Goal: Book appointment/travel/reservation

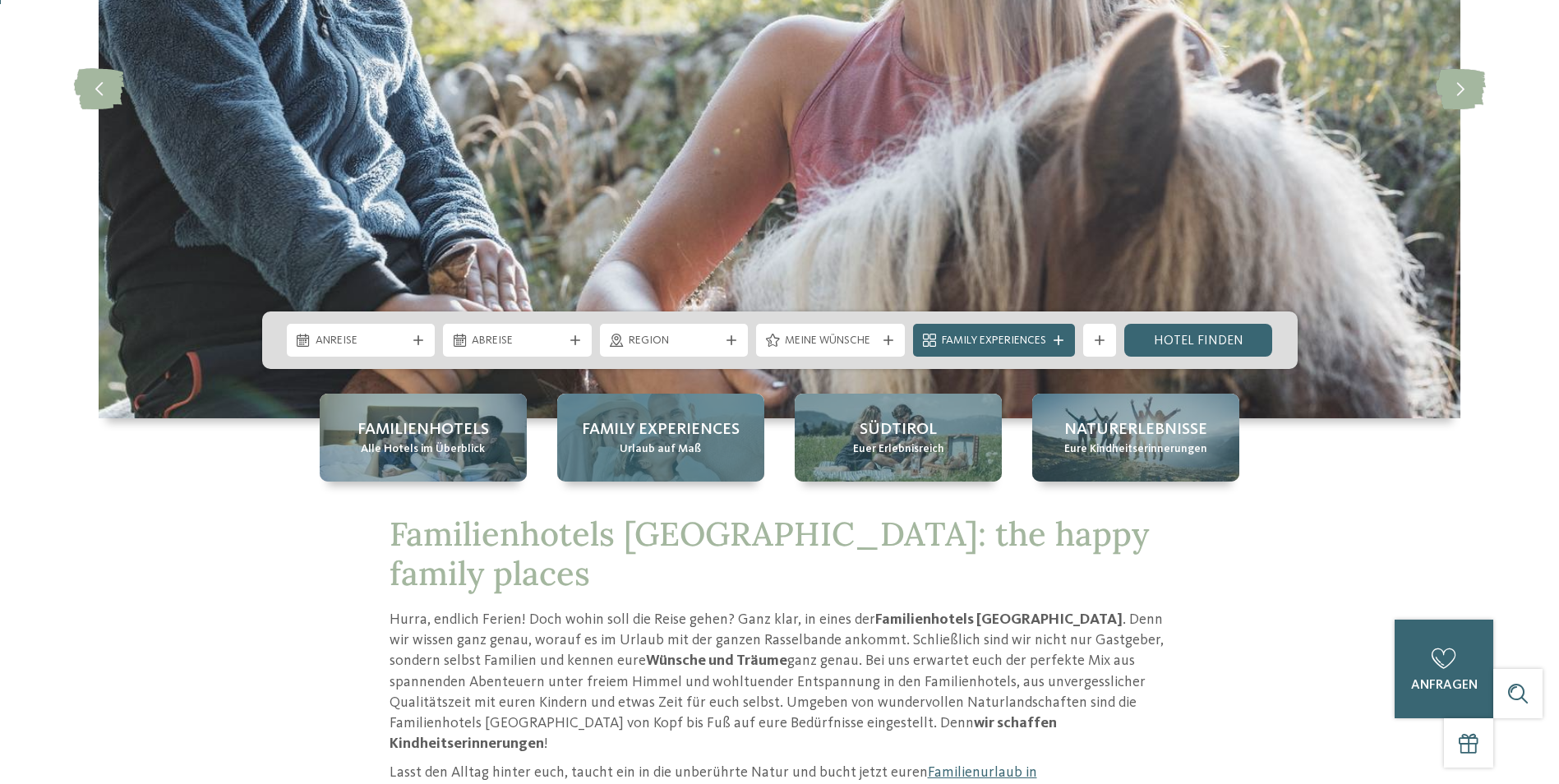
scroll to position [328, 0]
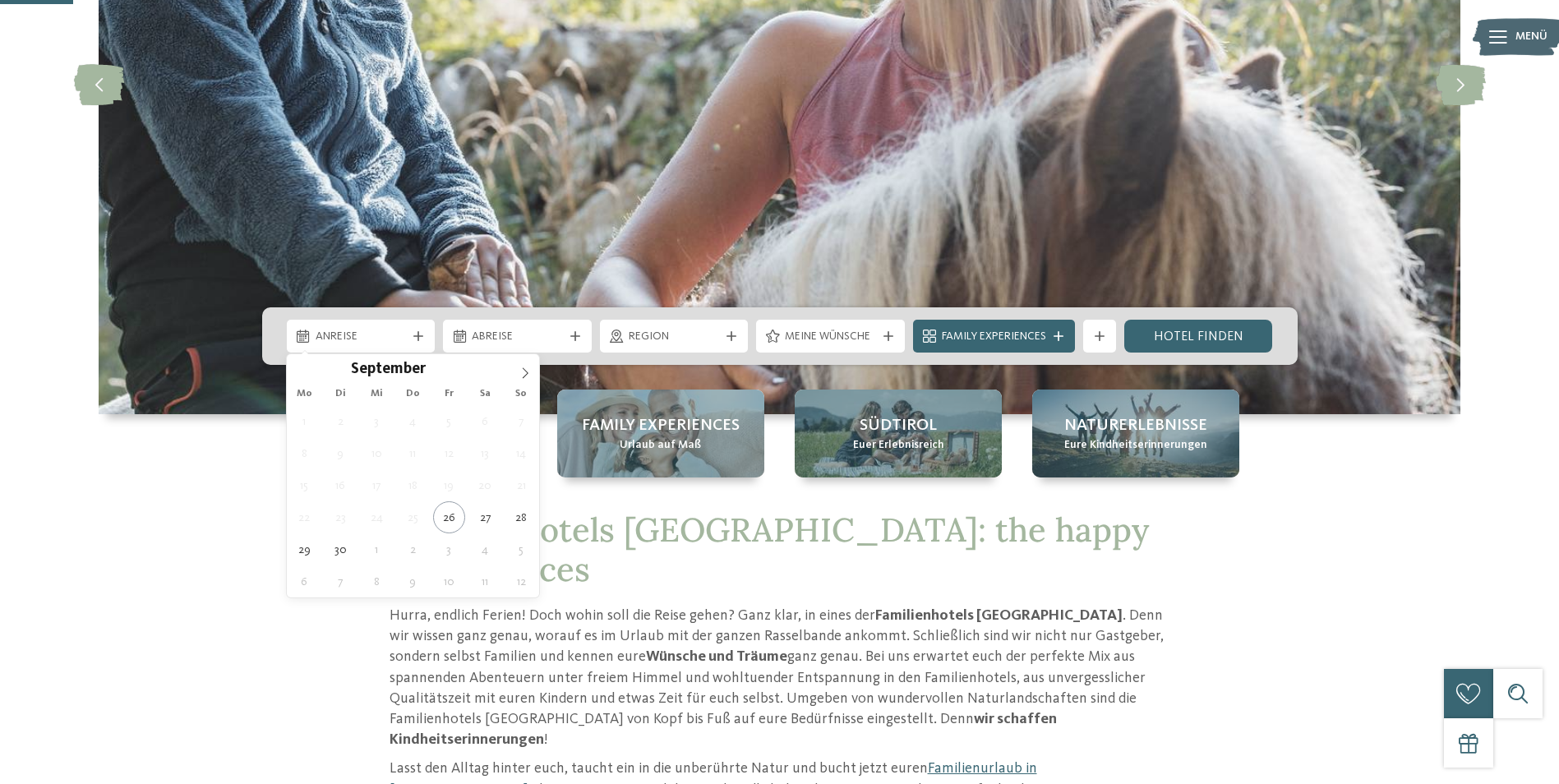
click at [353, 339] on span "Anreise" at bounding box center [361, 337] width 91 height 17
click at [516, 378] on span at bounding box center [525, 368] width 28 height 28
click at [524, 373] on icon at bounding box center [526, 373] width 12 height 12
type div "20.11.2025"
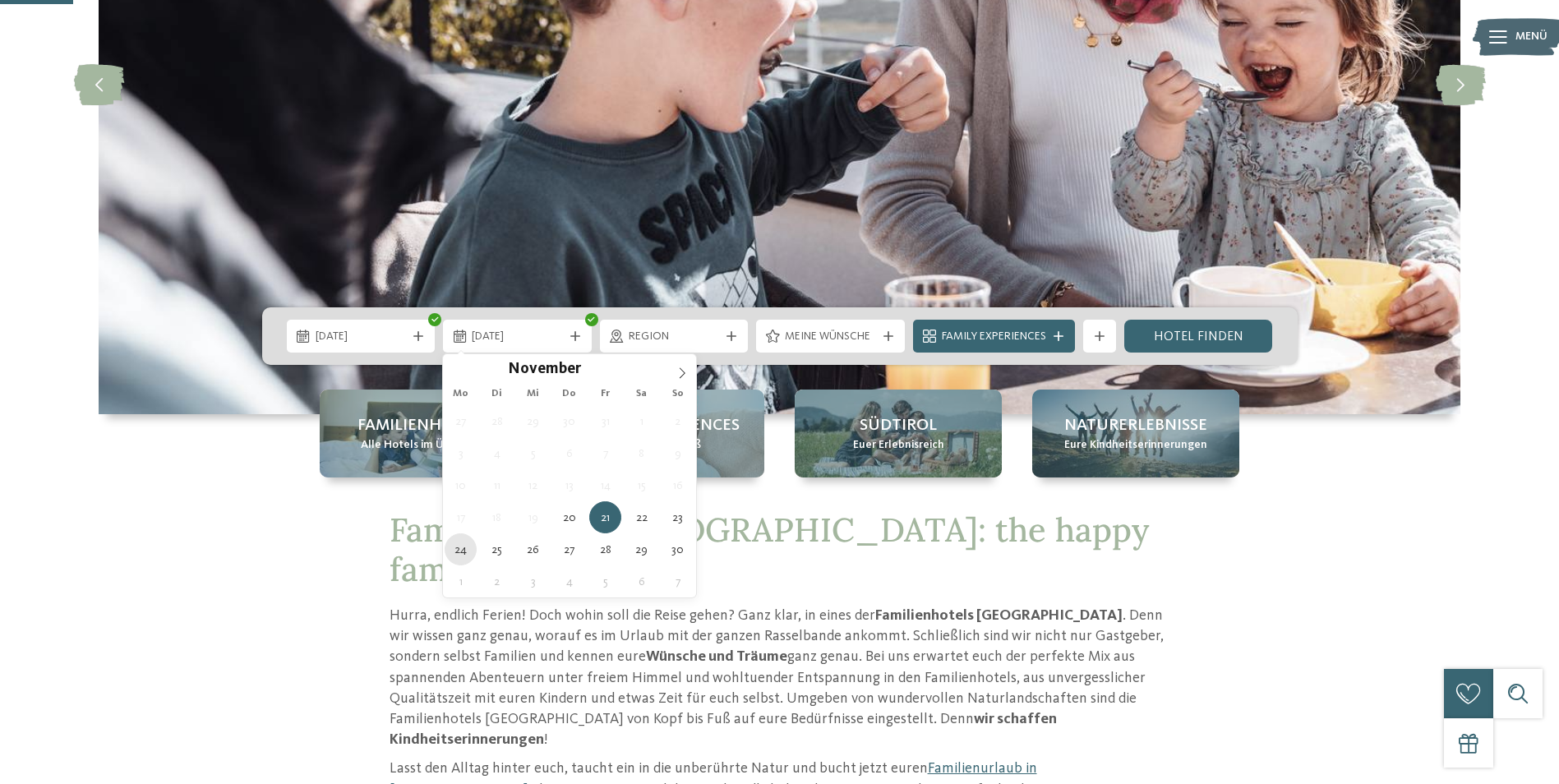
type div "24.11.2025"
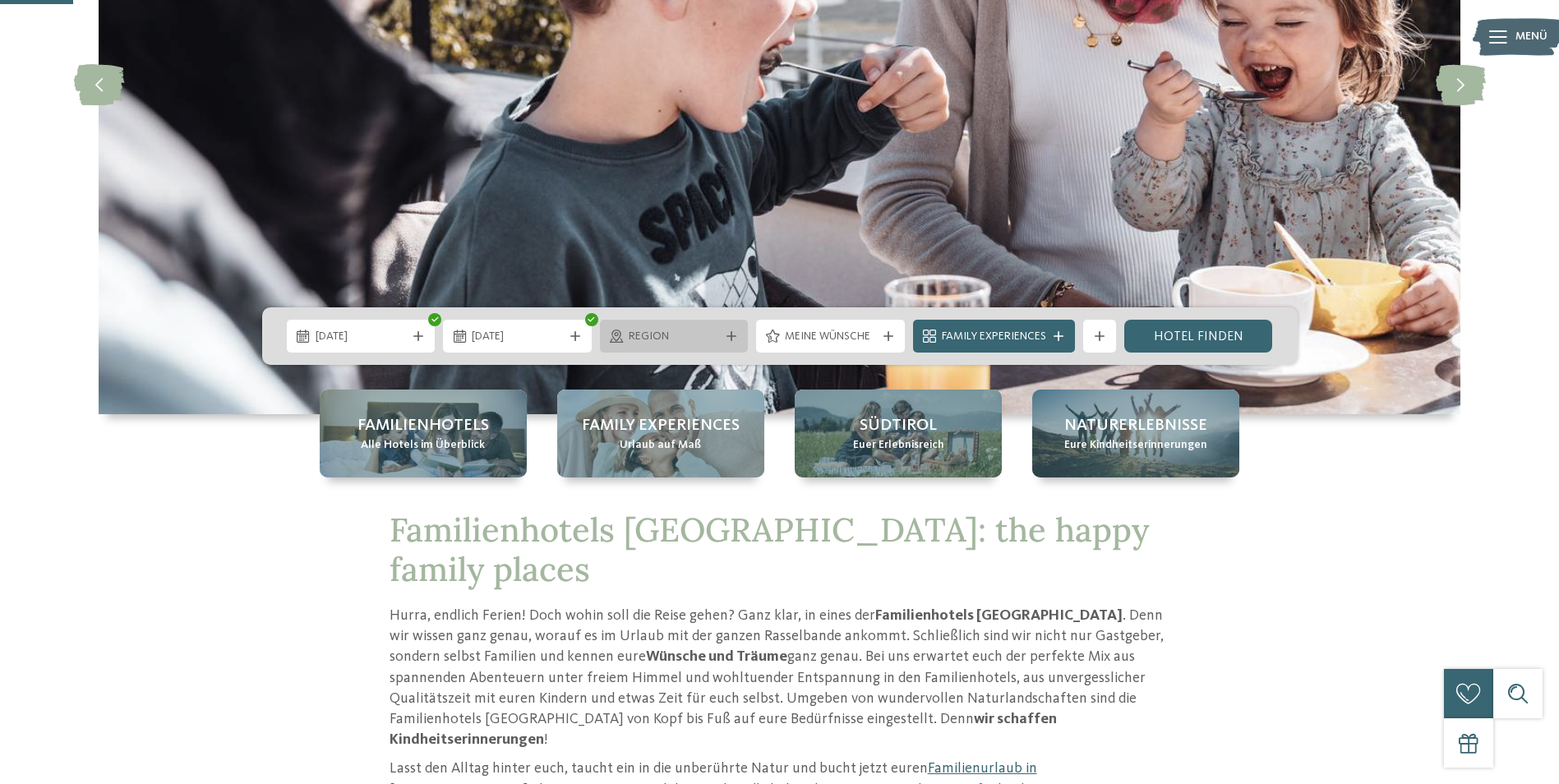
click at [686, 329] on span "Region" at bounding box center [675, 337] width 91 height 17
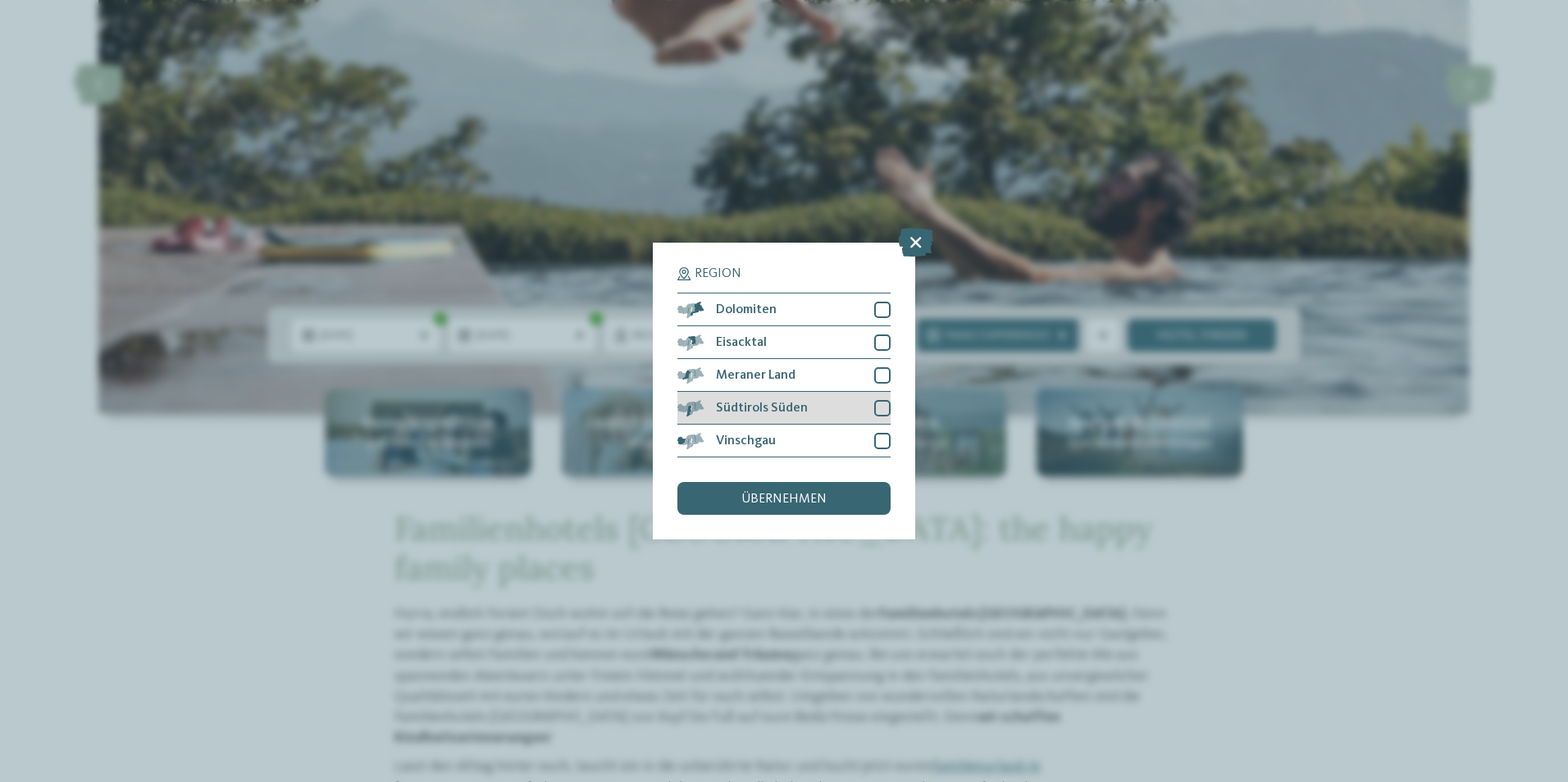
click at [869, 404] on div "Südtirols Süden" at bounding box center [784, 408] width 213 height 33
click at [843, 500] on div "übernehmen" at bounding box center [784, 498] width 213 height 33
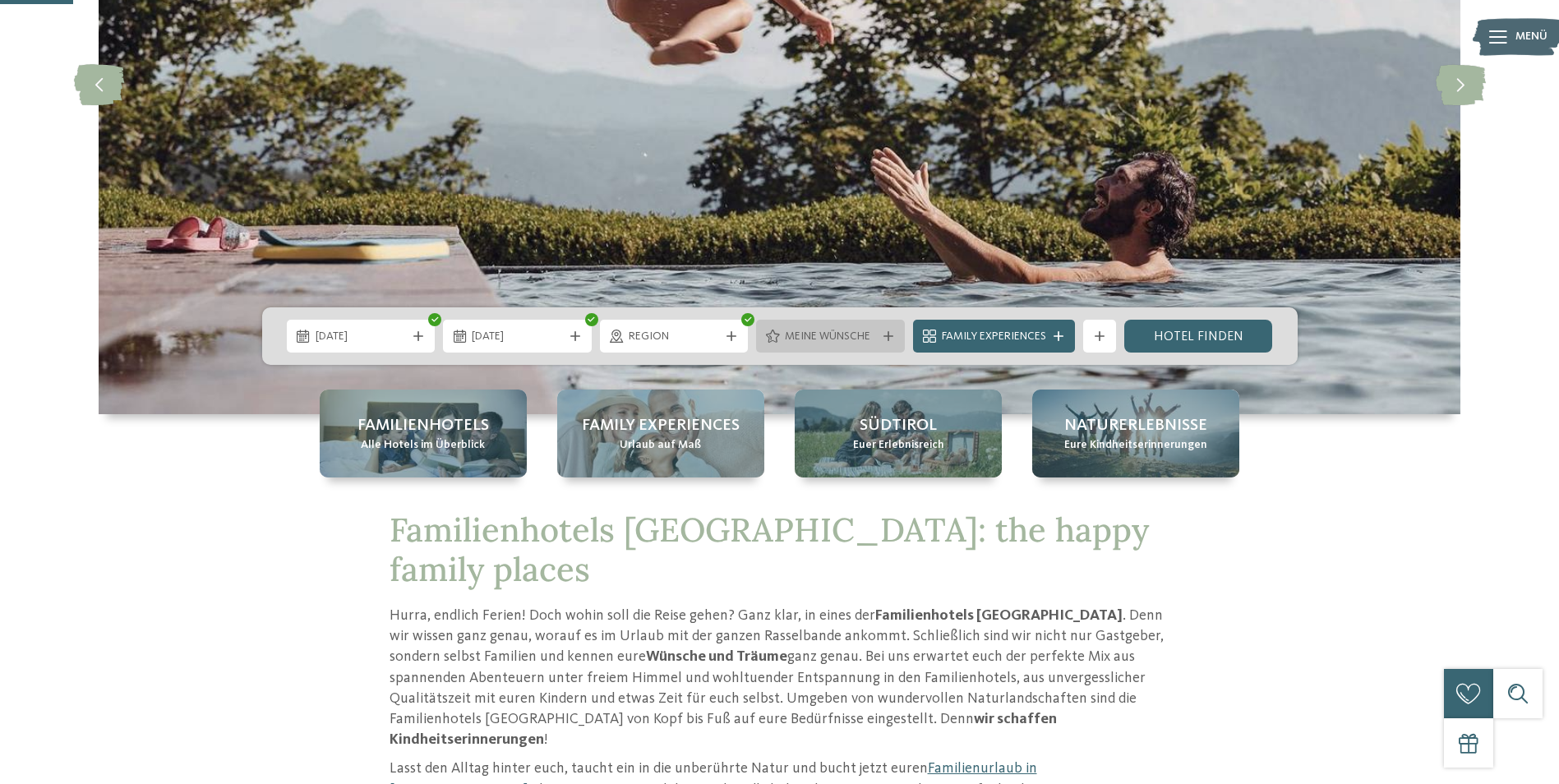
click at [868, 337] on span "Meine Wünsche" at bounding box center [830, 337] width 91 height 17
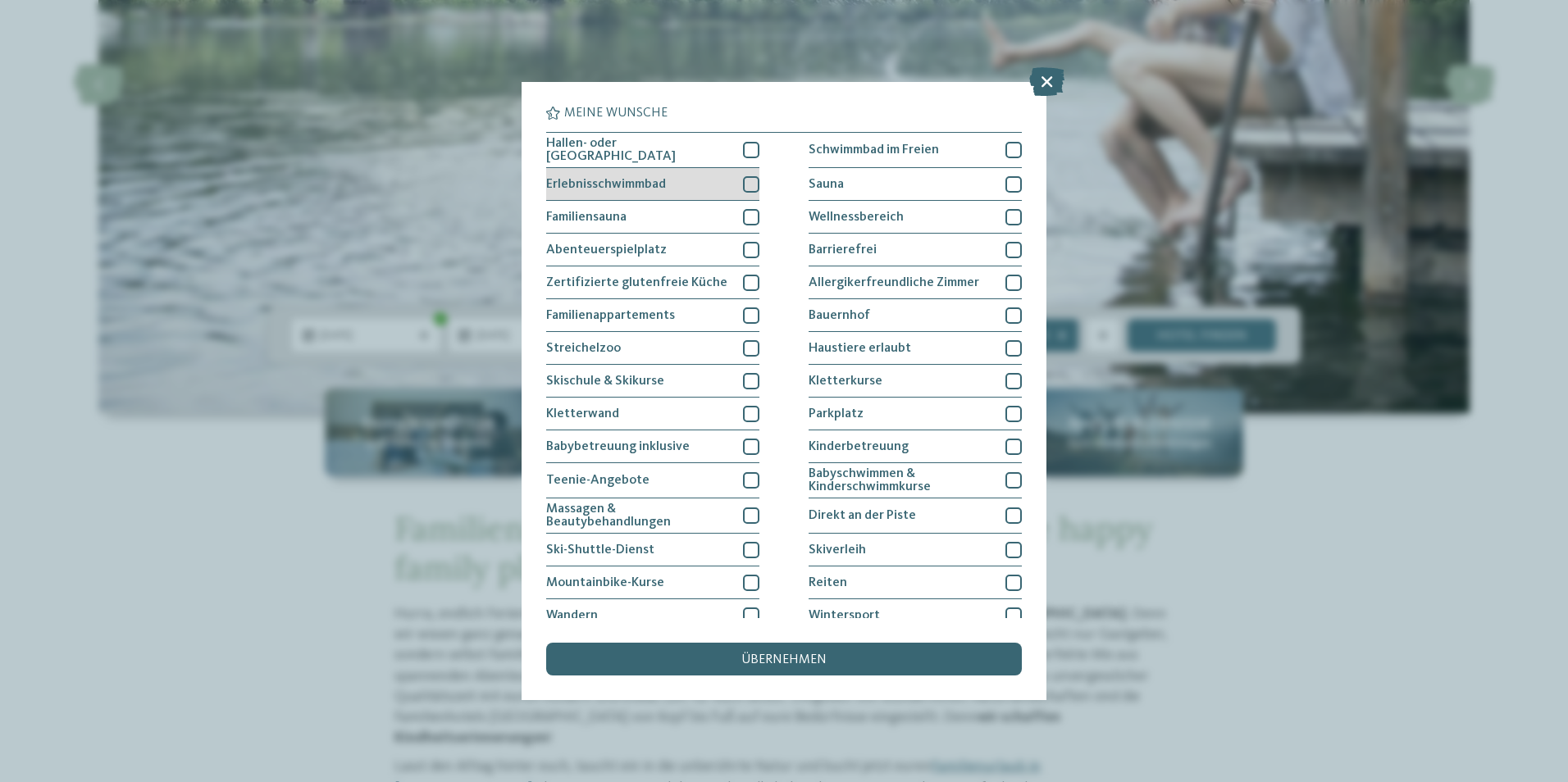
click at [726, 178] on div "Erlebnisschwimmbad" at bounding box center [653, 184] width 213 height 33
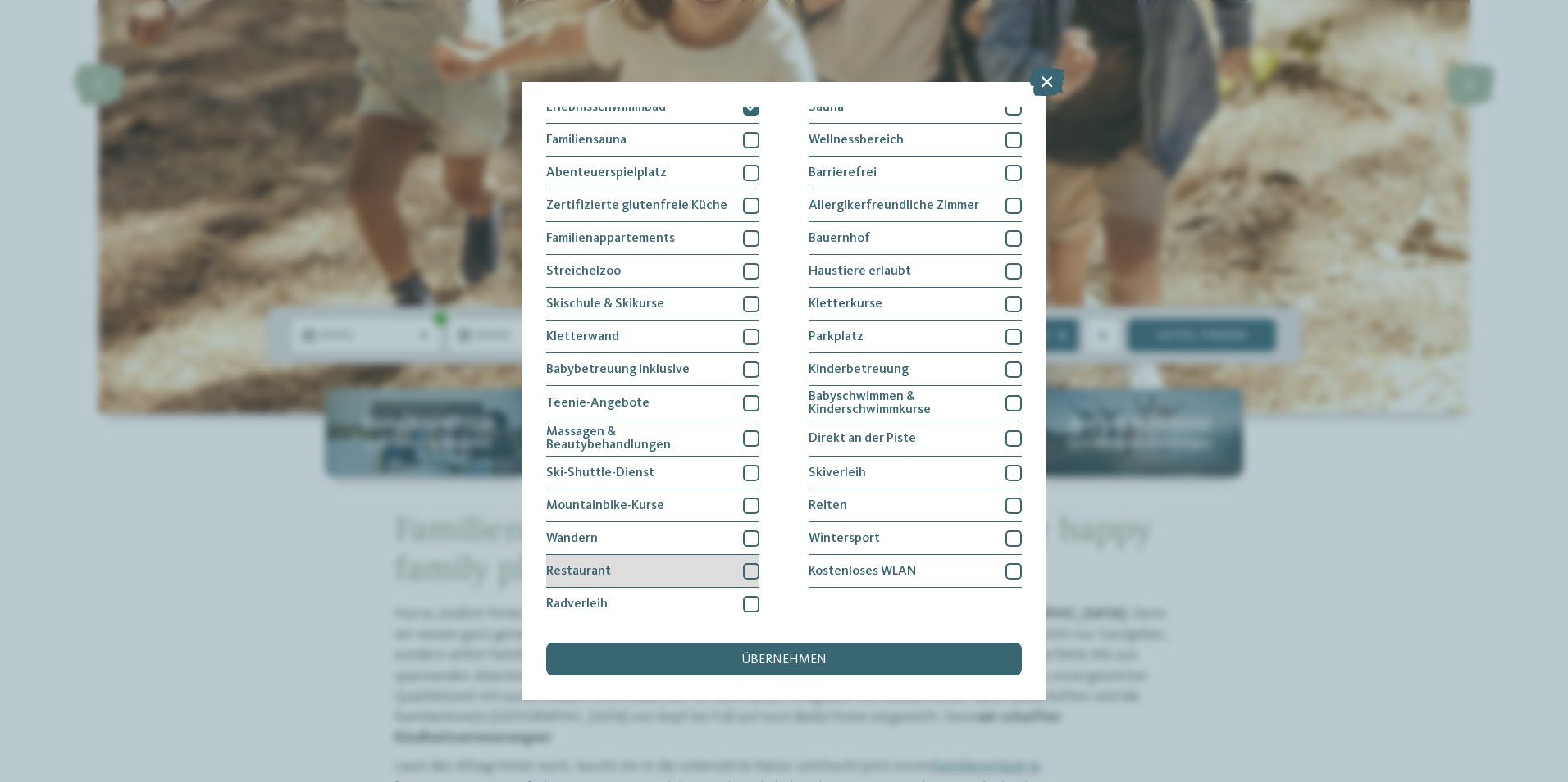
scroll to position [0, 0]
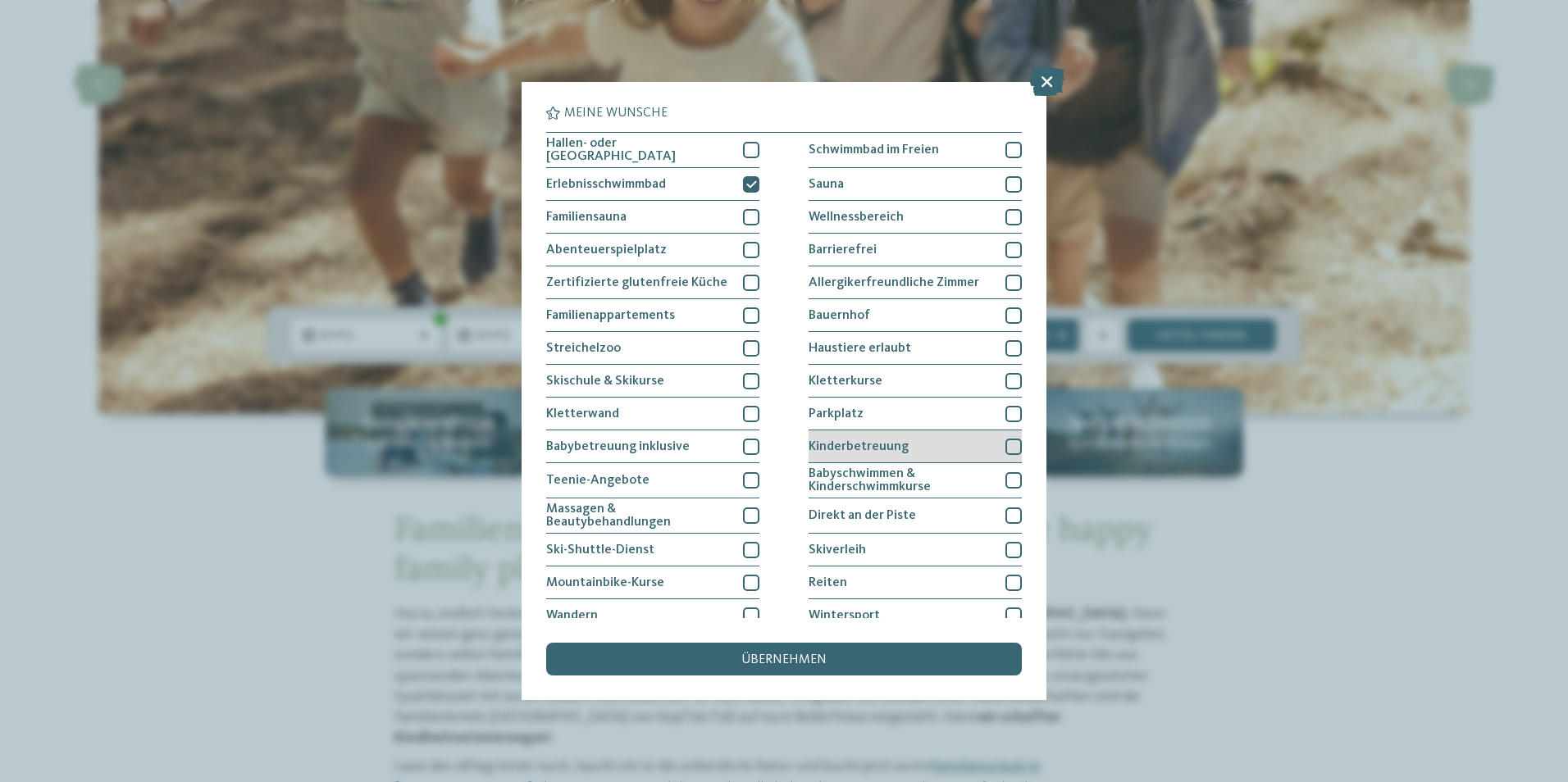
click at [932, 441] on div "Kinderbetreuung" at bounding box center [915, 446] width 213 height 33
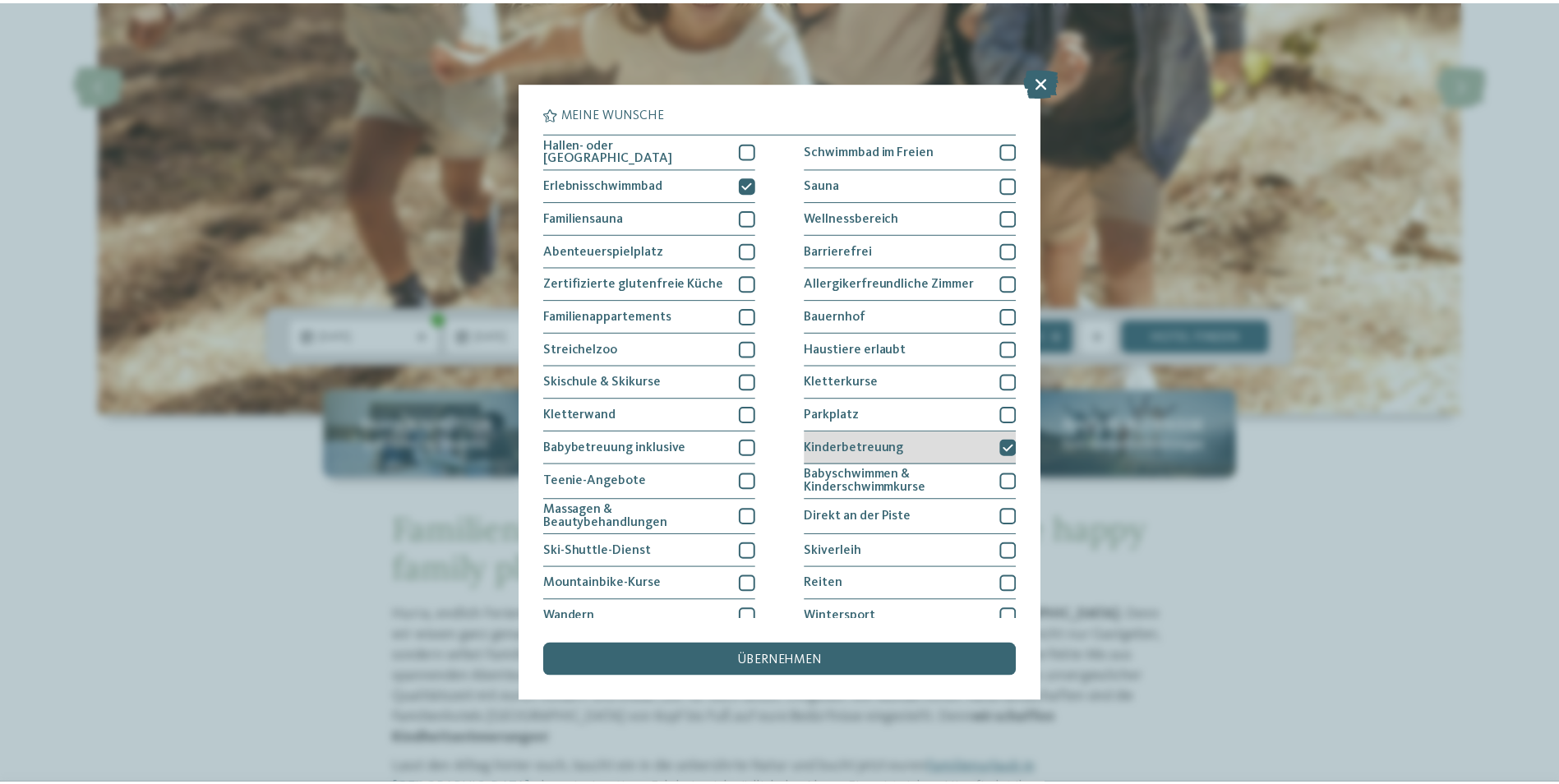
scroll to position [77, 0]
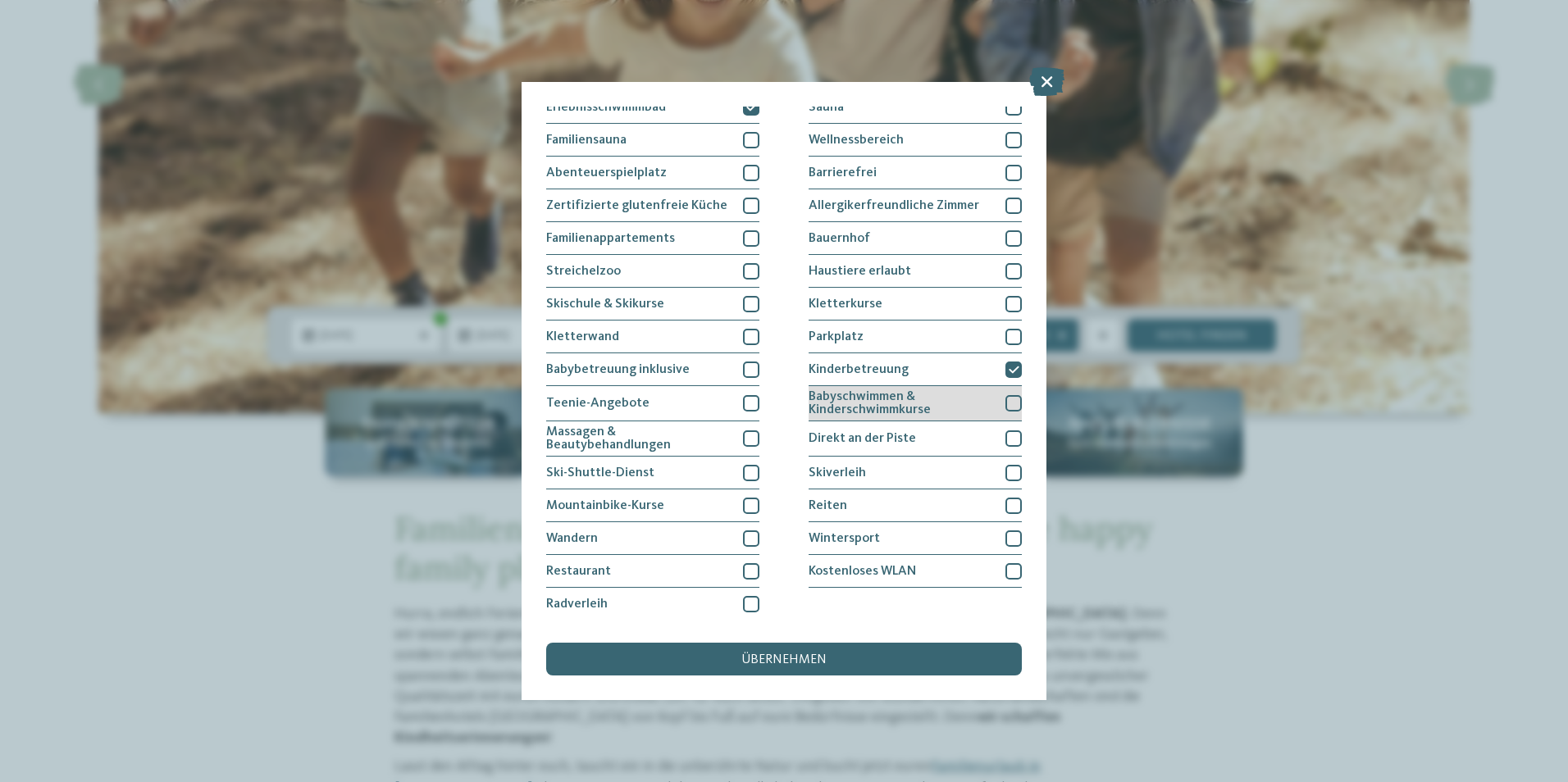
click at [939, 412] on span "Babyschwimmen & Kinderschwimmkurse" at bounding box center [901, 403] width 185 height 26
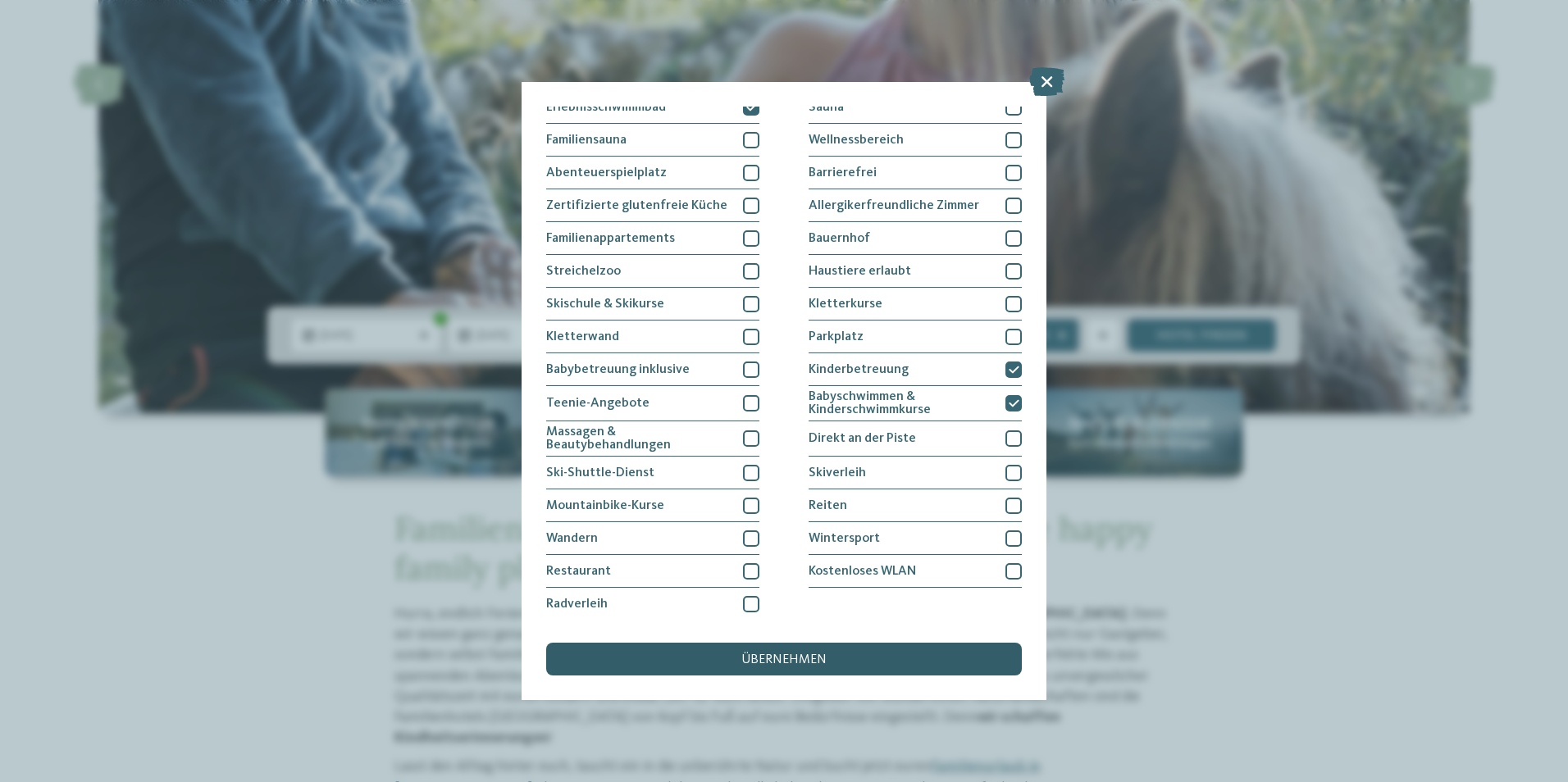
click at [913, 657] on div "übernehmen" at bounding box center [784, 659] width 476 height 33
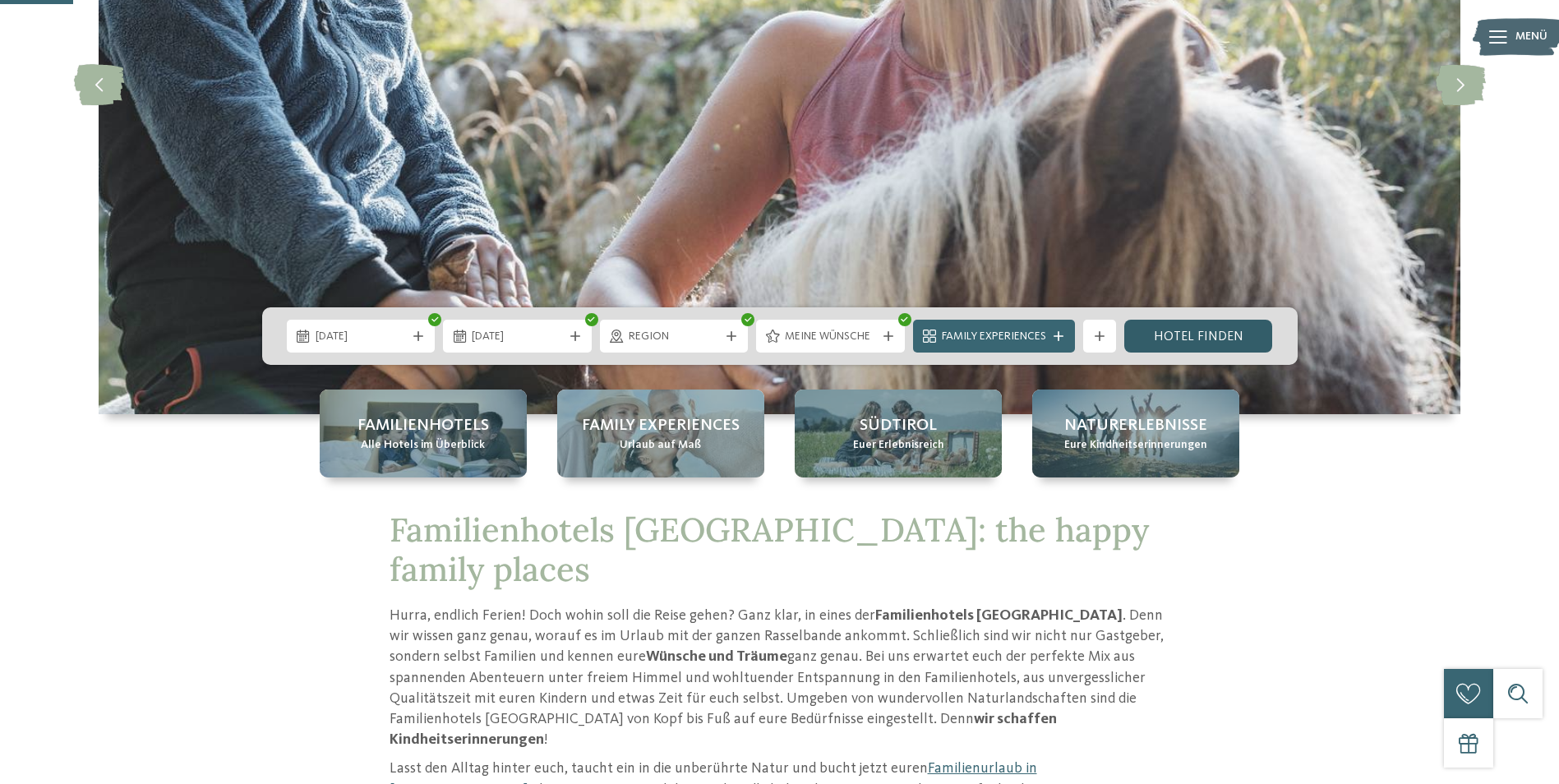
click at [1178, 344] on link "Hotel finden" at bounding box center [1199, 336] width 149 height 33
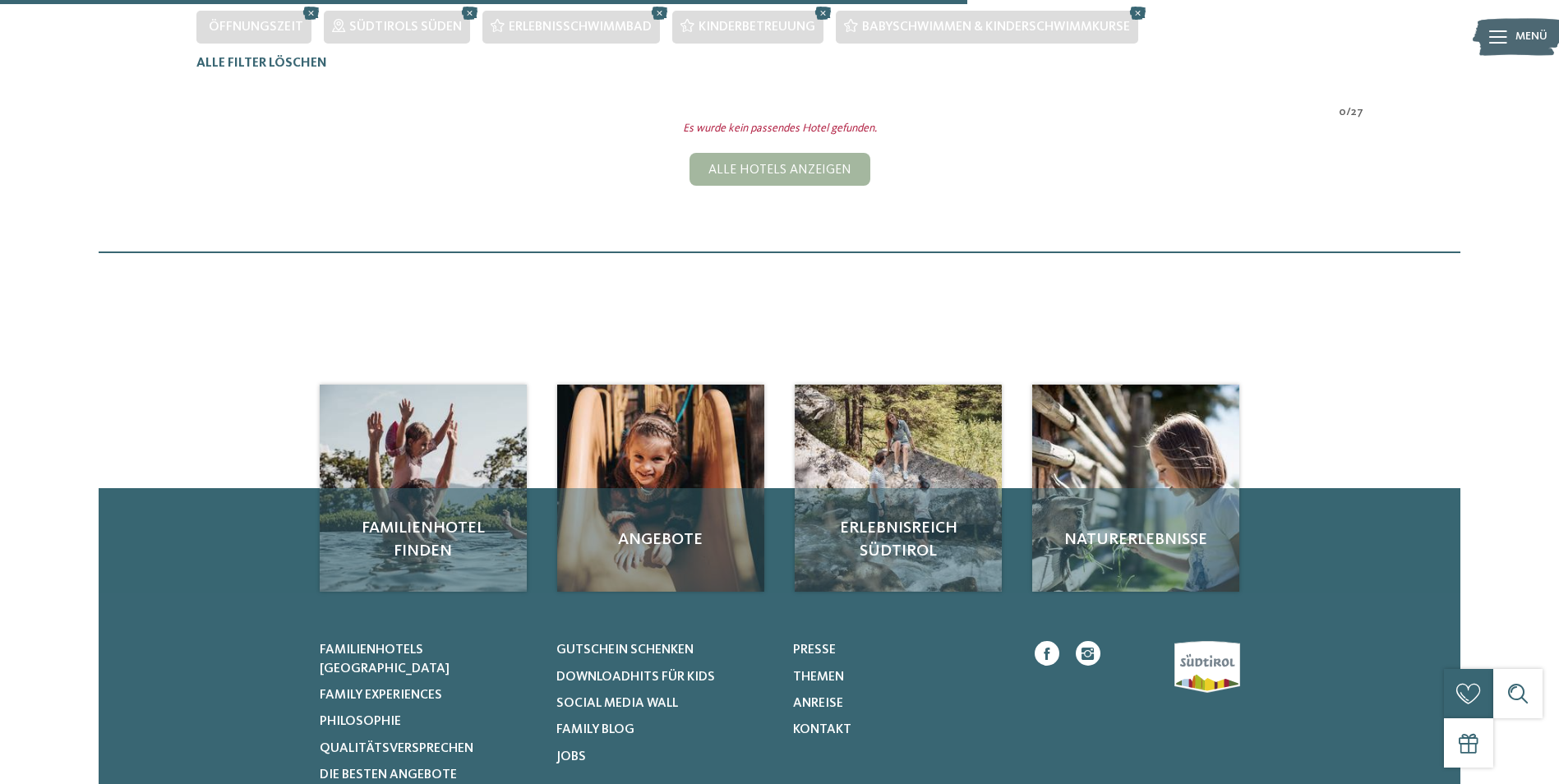
scroll to position [128, 0]
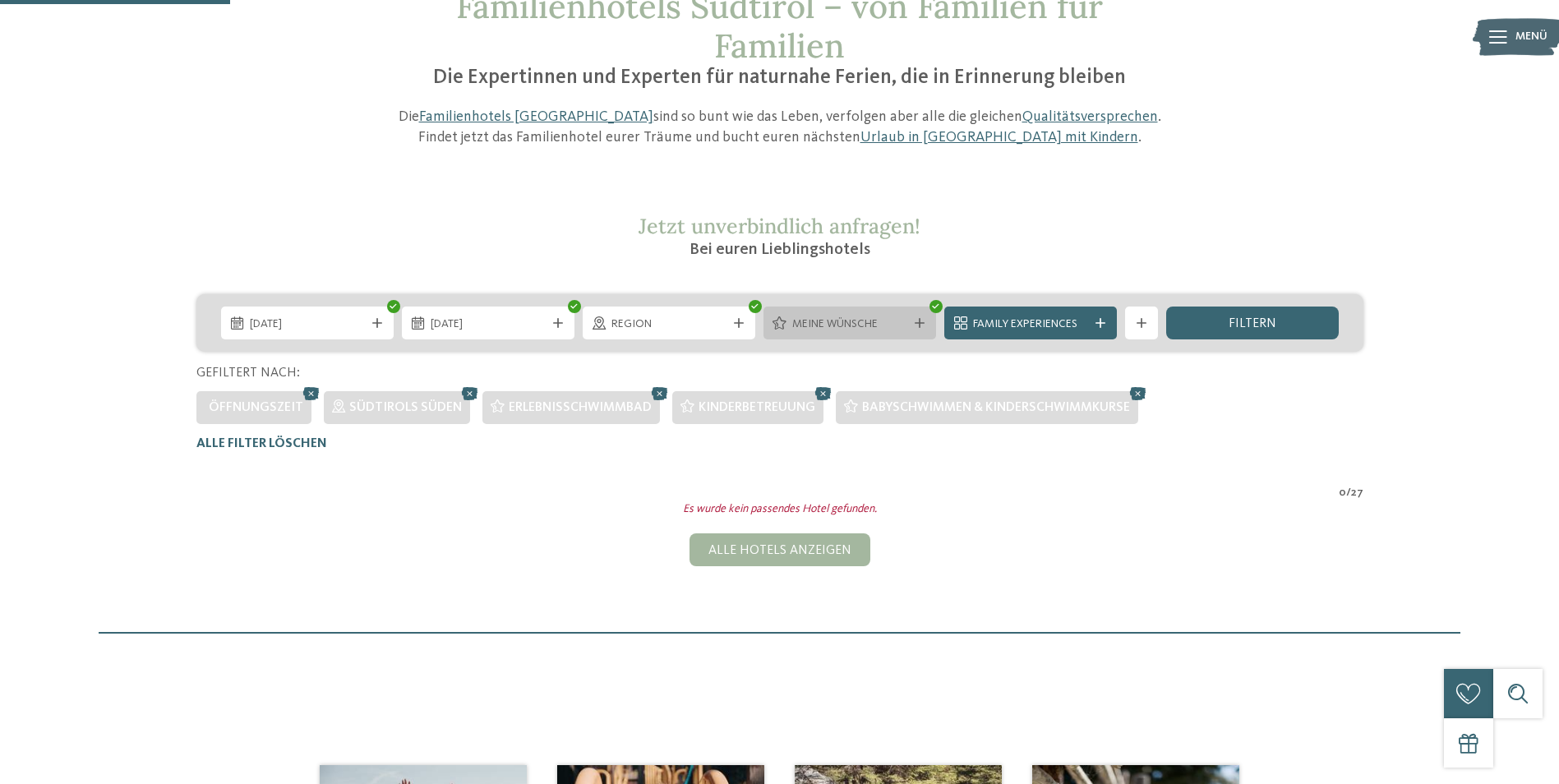
click at [844, 320] on span "Meine Wünsche" at bounding box center [850, 325] width 115 height 17
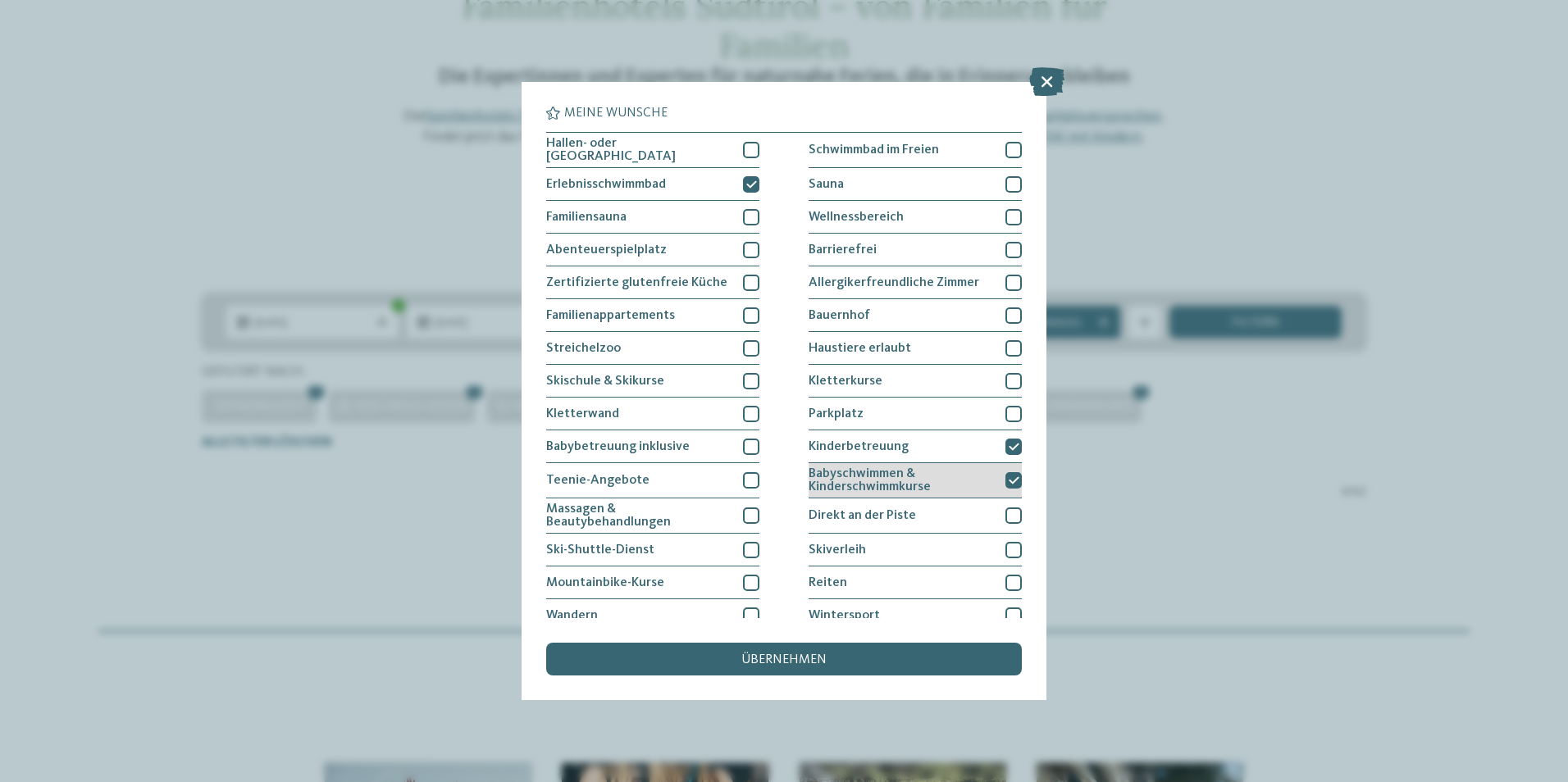
click at [1008, 481] on icon at bounding box center [1013, 480] width 11 height 10
click at [834, 647] on div "übernehmen" at bounding box center [784, 659] width 476 height 33
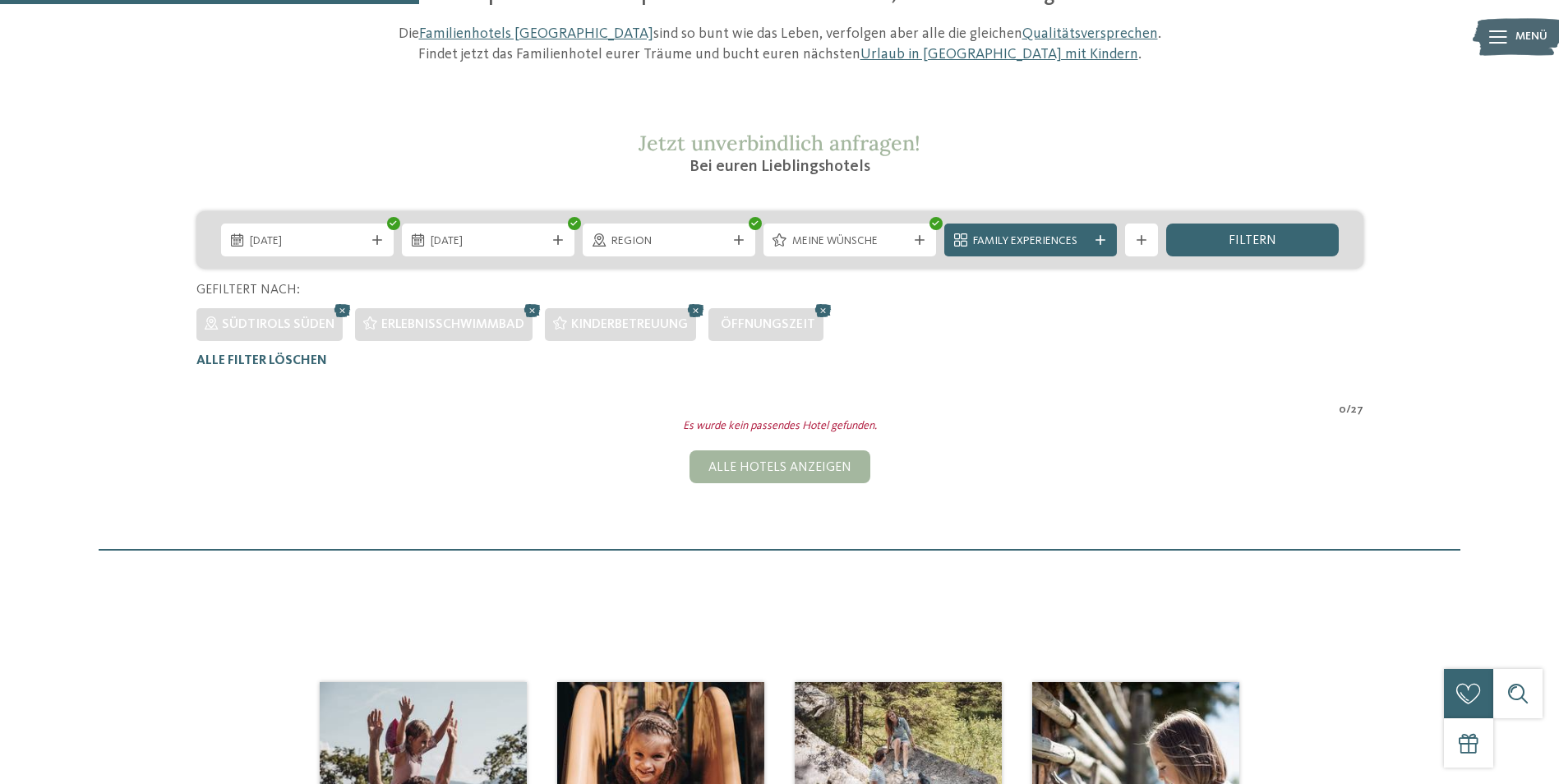
scroll to position [211, 0]
click at [531, 310] on icon at bounding box center [532, 311] width 24 height 21
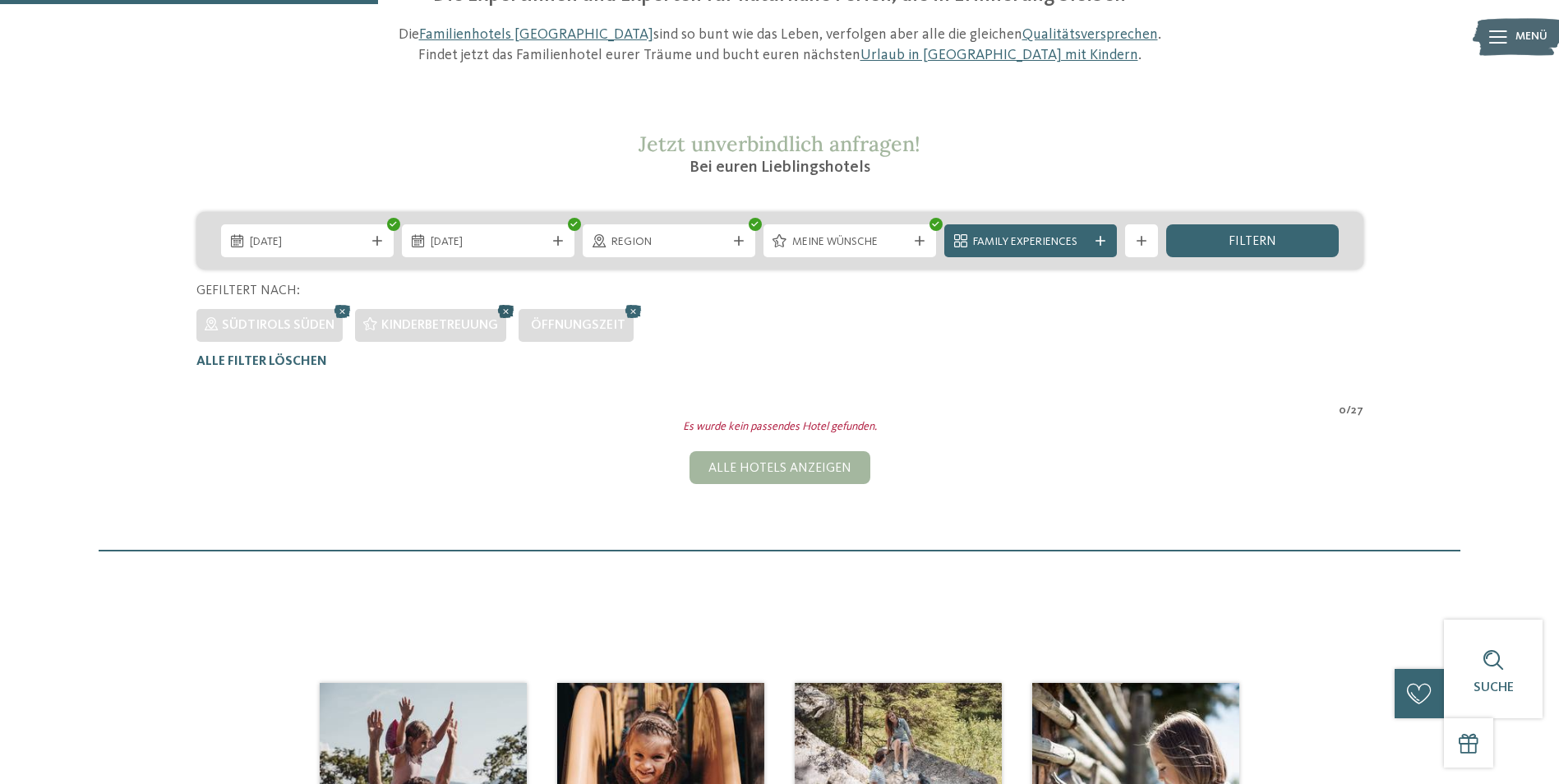
click at [499, 309] on icon at bounding box center [506, 311] width 24 height 21
click at [466, 312] on icon at bounding box center [470, 311] width 24 height 21
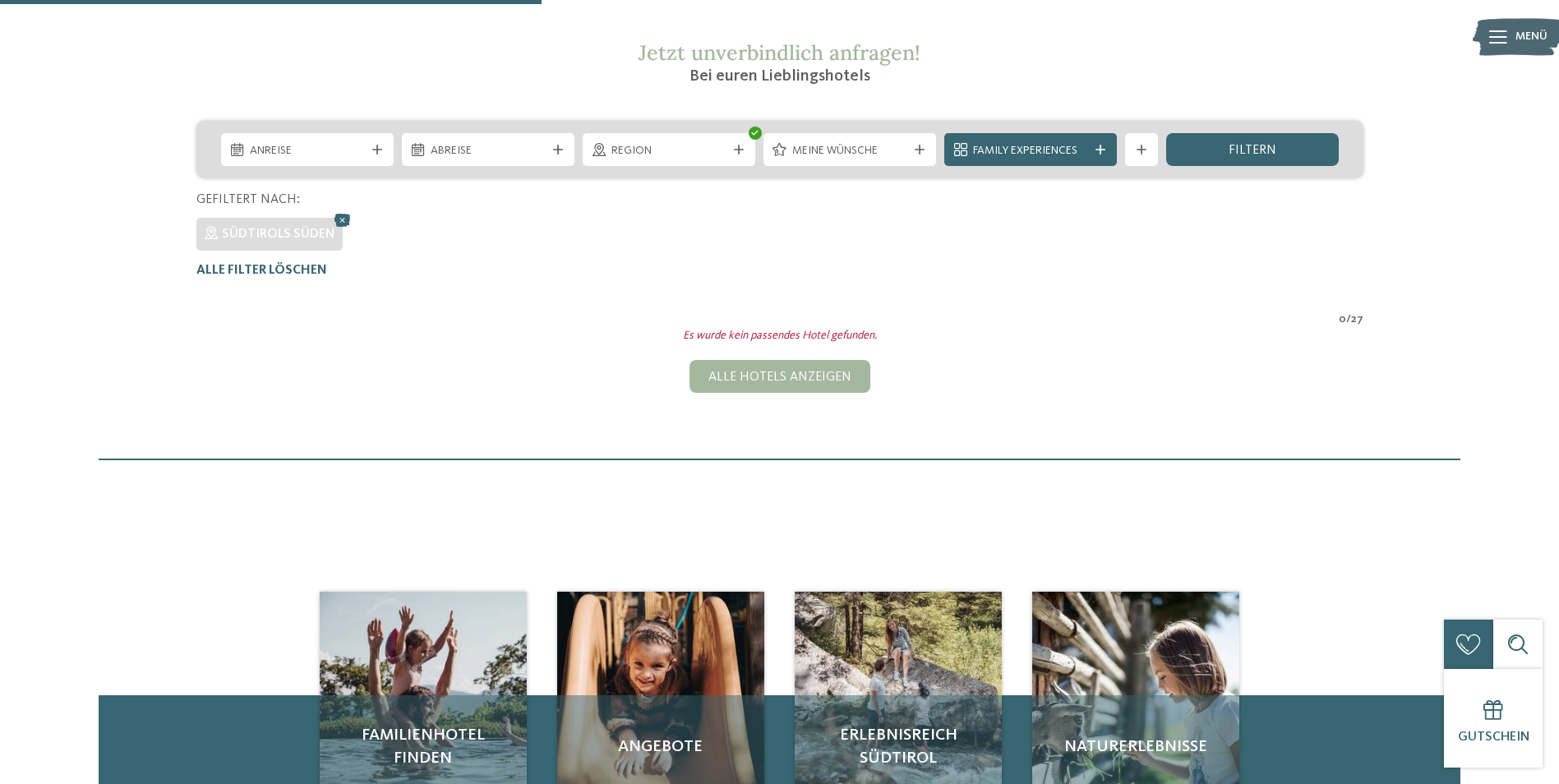
scroll to position [128, 0]
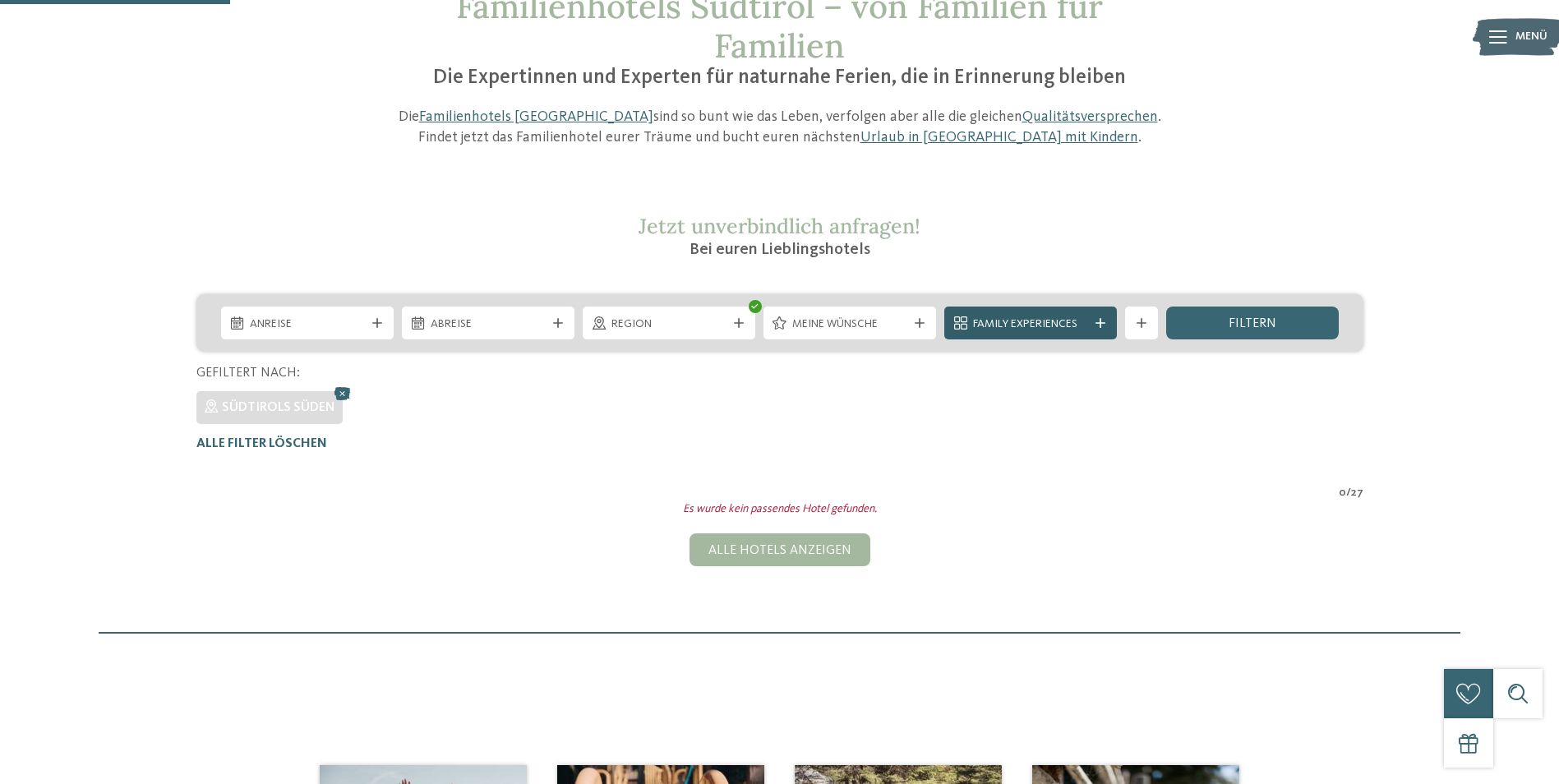
click at [1081, 312] on div "Family Experiences" at bounding box center [1030, 323] width 173 height 33
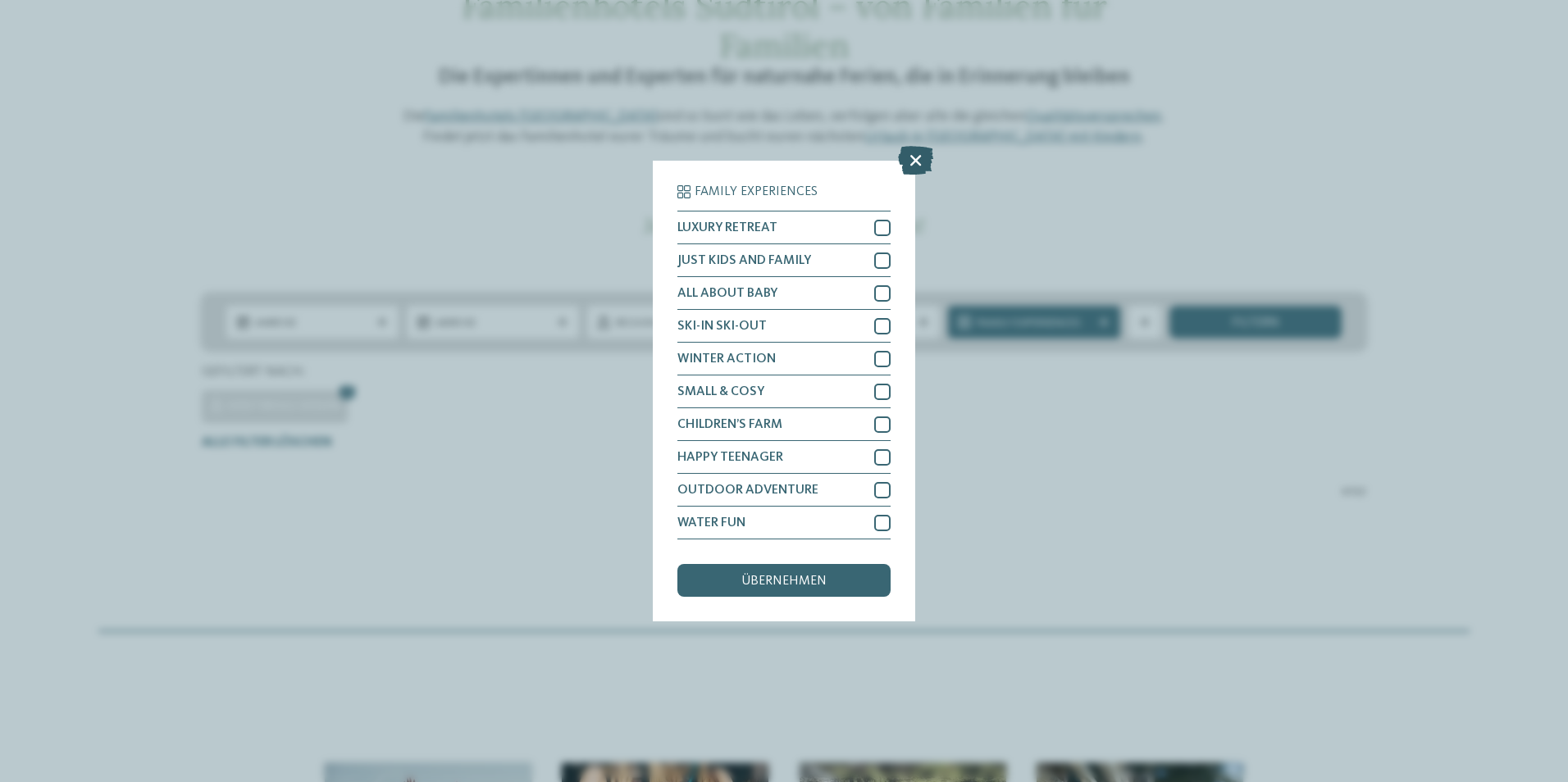
click at [910, 160] on icon at bounding box center [916, 160] width 35 height 29
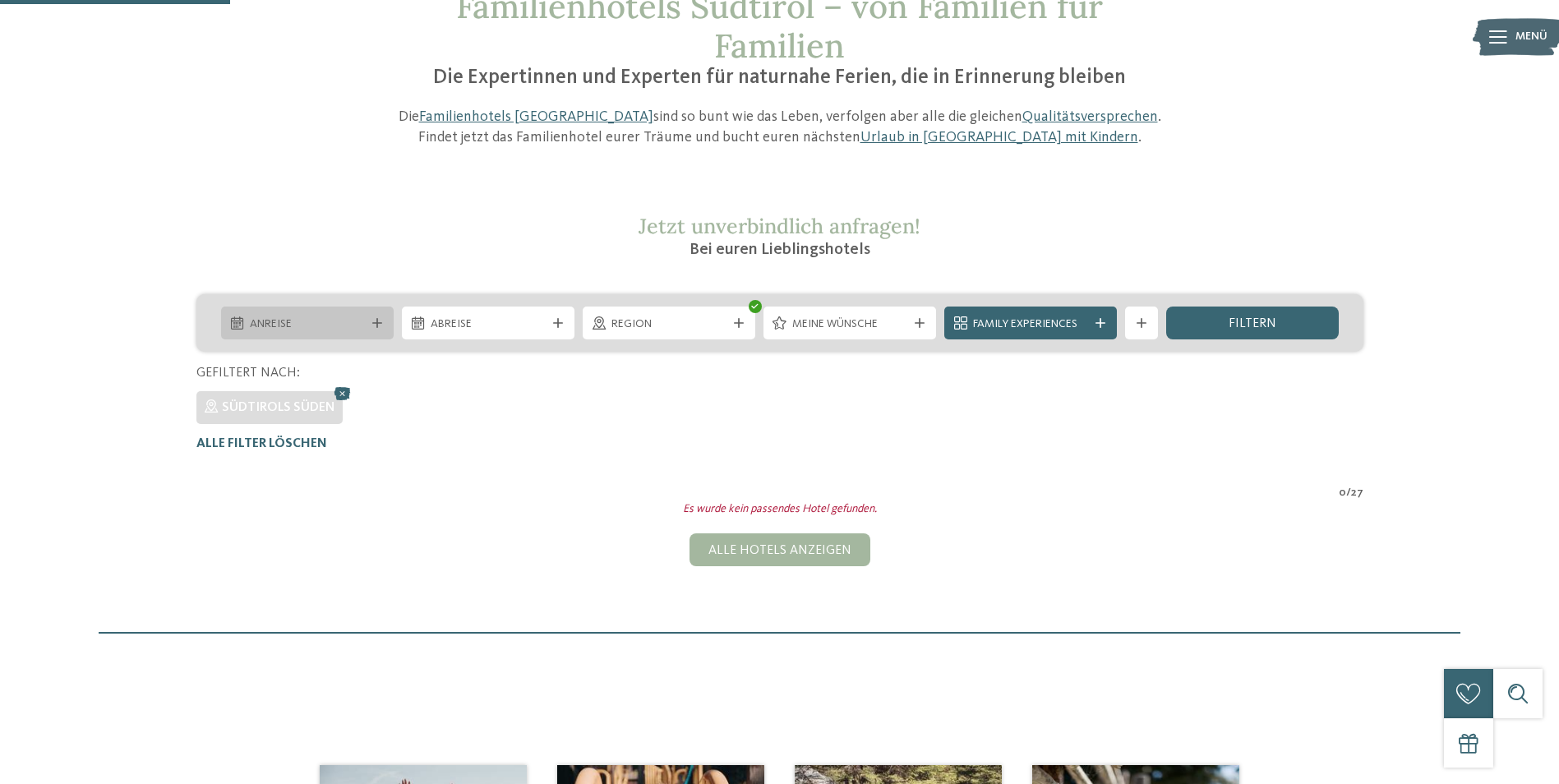
click at [254, 313] on div "Anreise" at bounding box center [307, 323] width 173 height 33
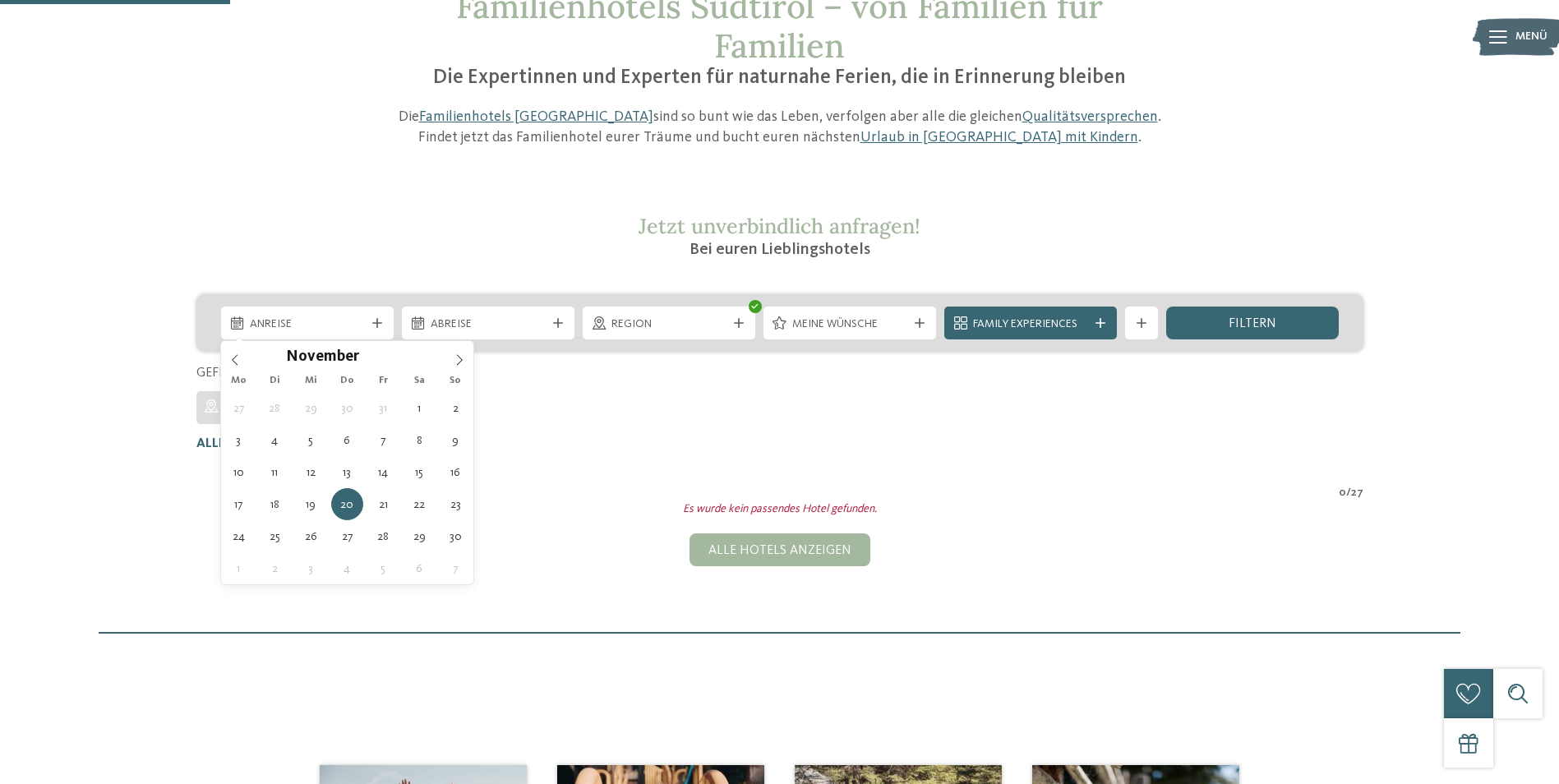
type div "20.11.2025"
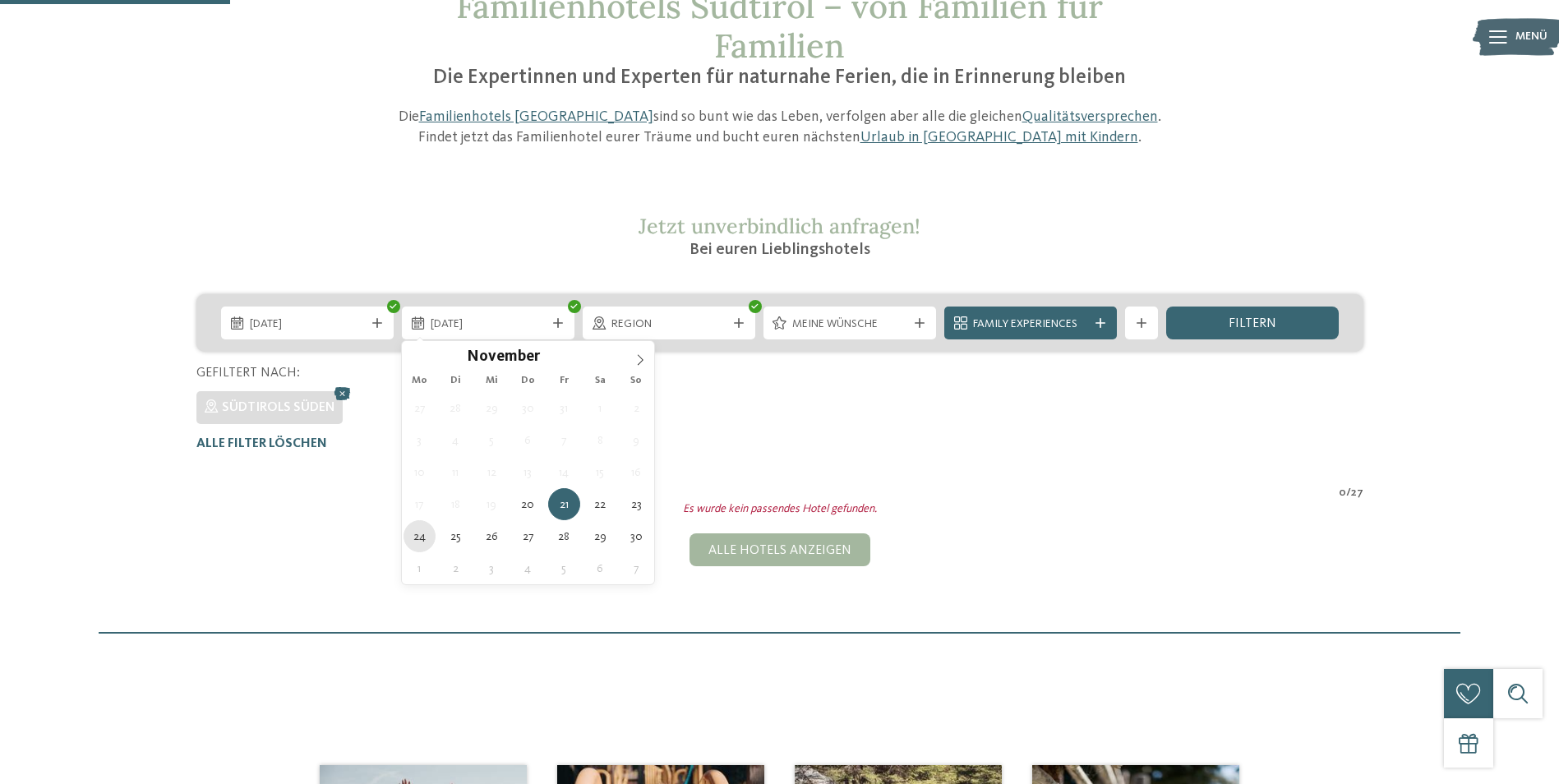
type div "24.11.2025"
drag, startPoint x: 428, startPoint y: 530, endPoint x: 466, endPoint y: 524, distance: 38.5
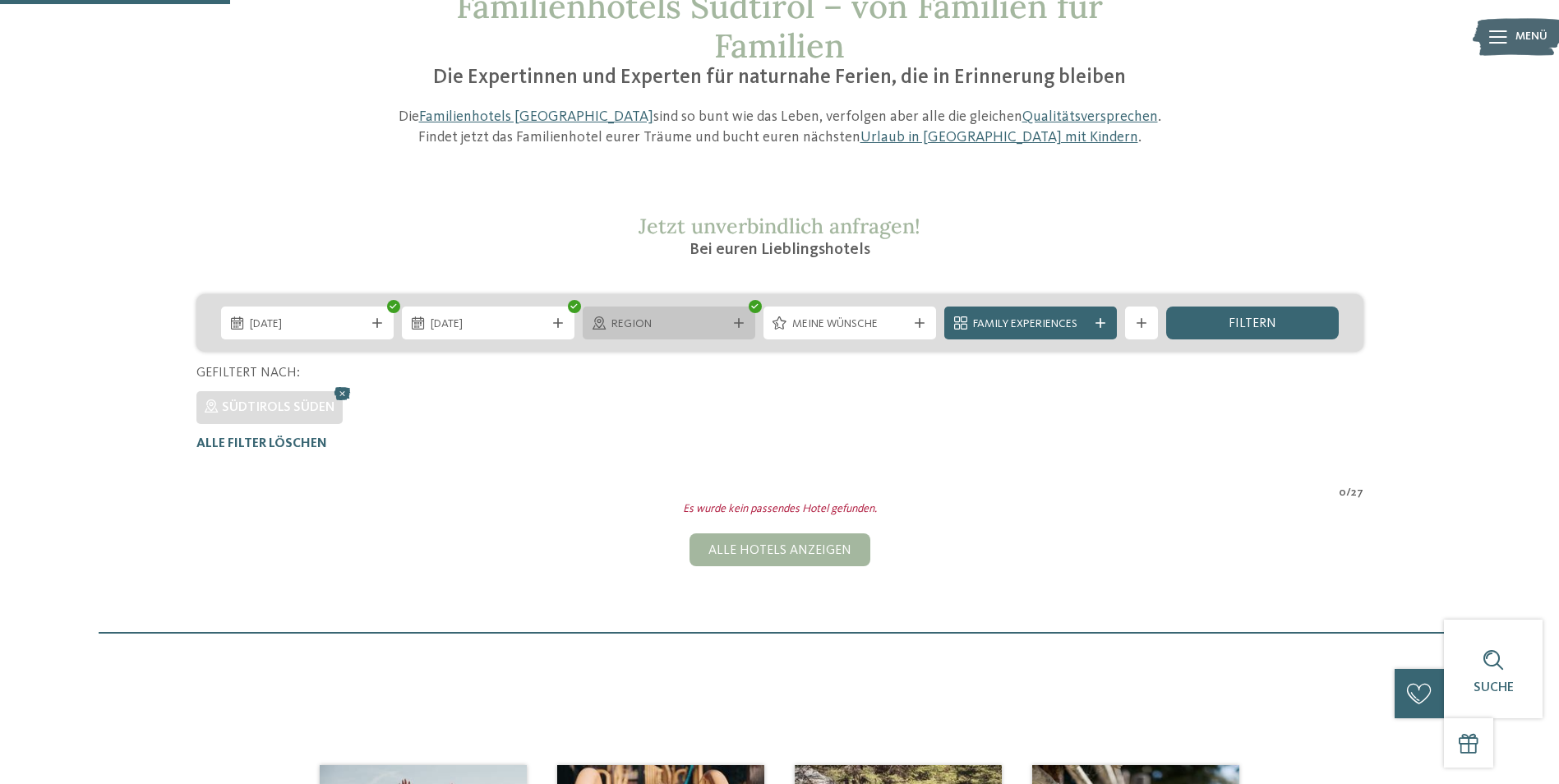
click at [709, 322] on span "Region" at bounding box center [669, 325] width 115 height 17
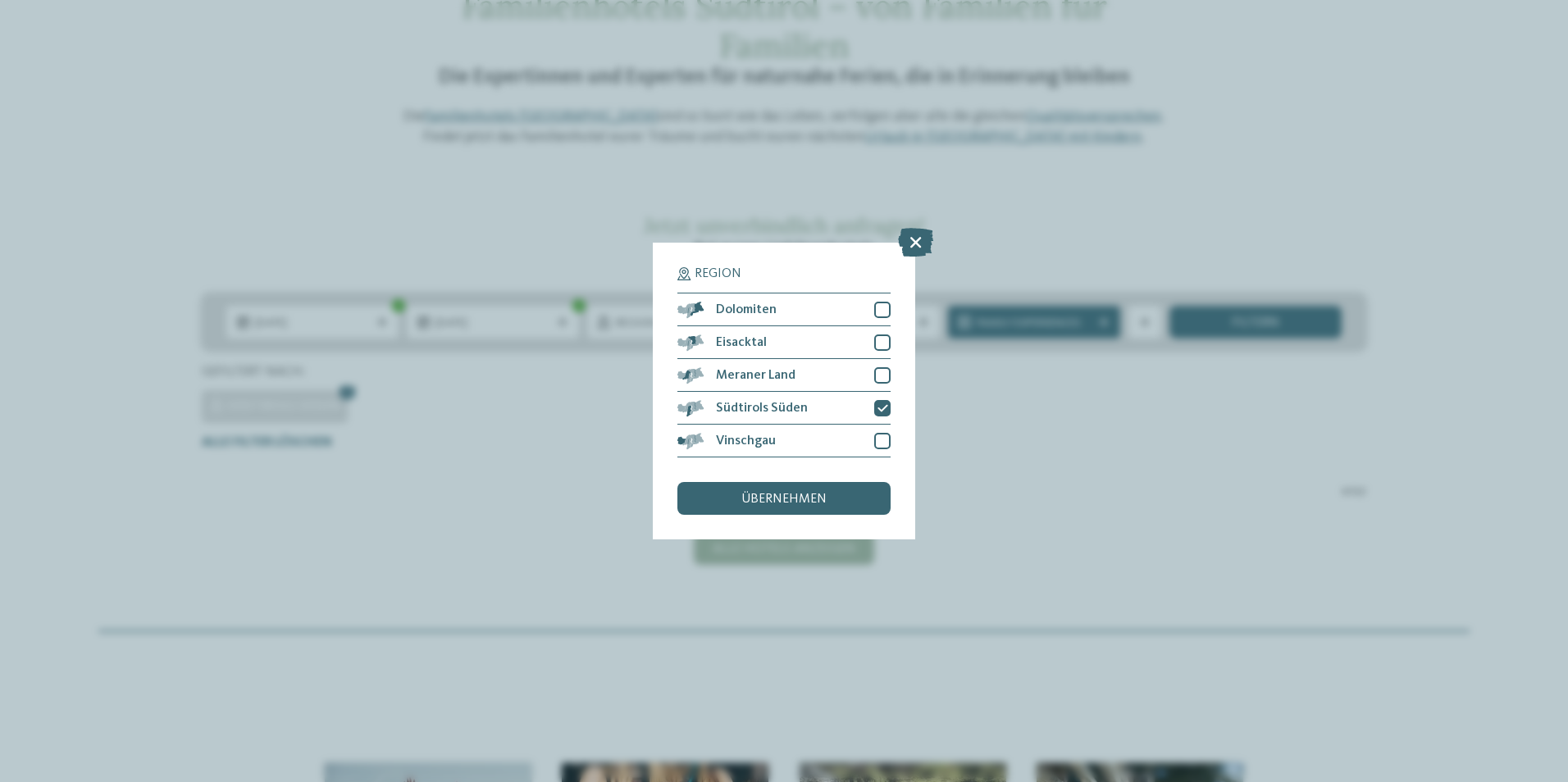
drag, startPoint x: 796, startPoint y: 516, endPoint x: 799, endPoint y: 501, distance: 15.3
click at [795, 515] on div "Region Dolomiten Eisacktal" at bounding box center [784, 391] width 262 height 297
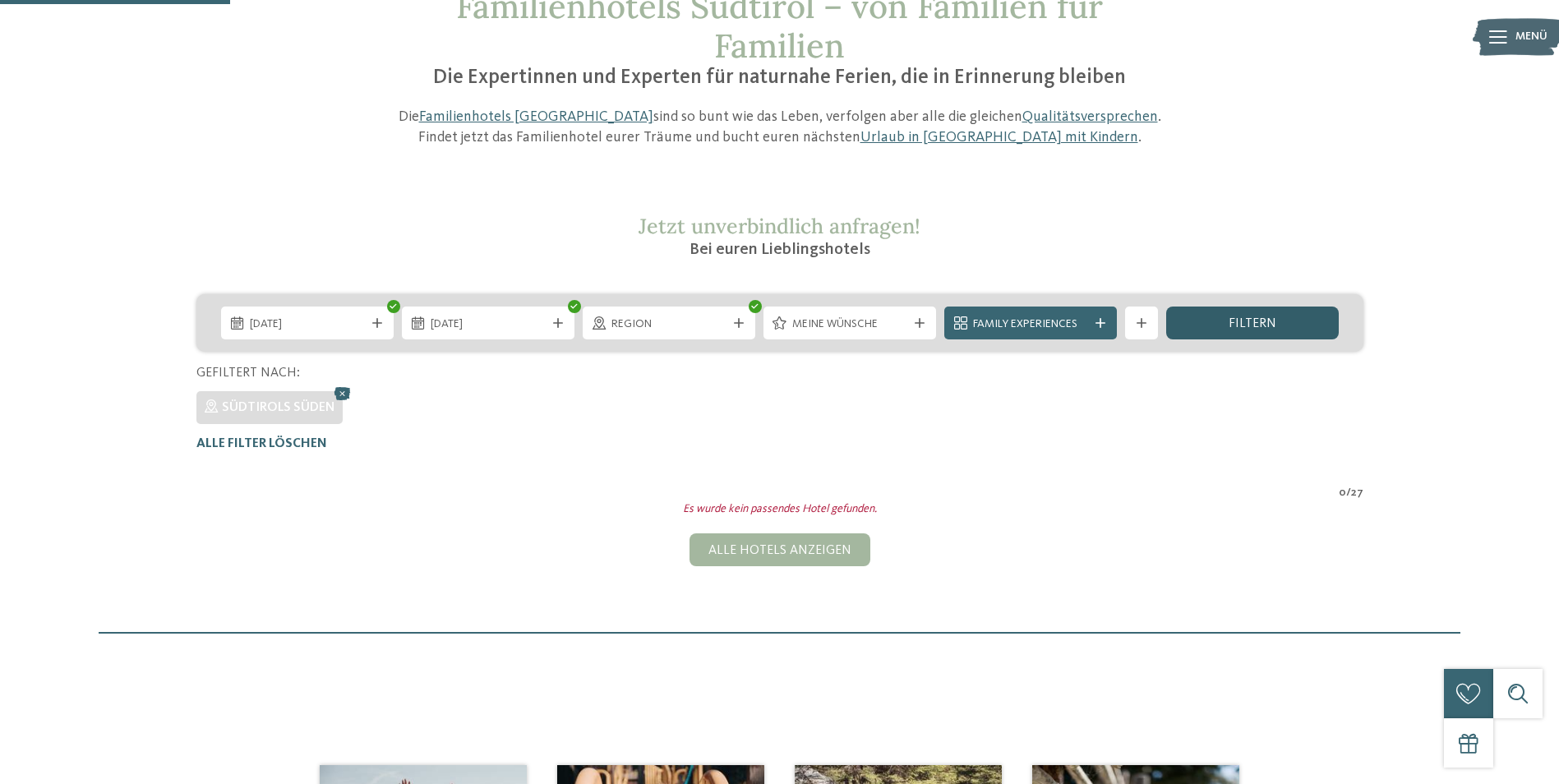
click at [1252, 324] on span "filtern" at bounding box center [1252, 324] width 48 height 13
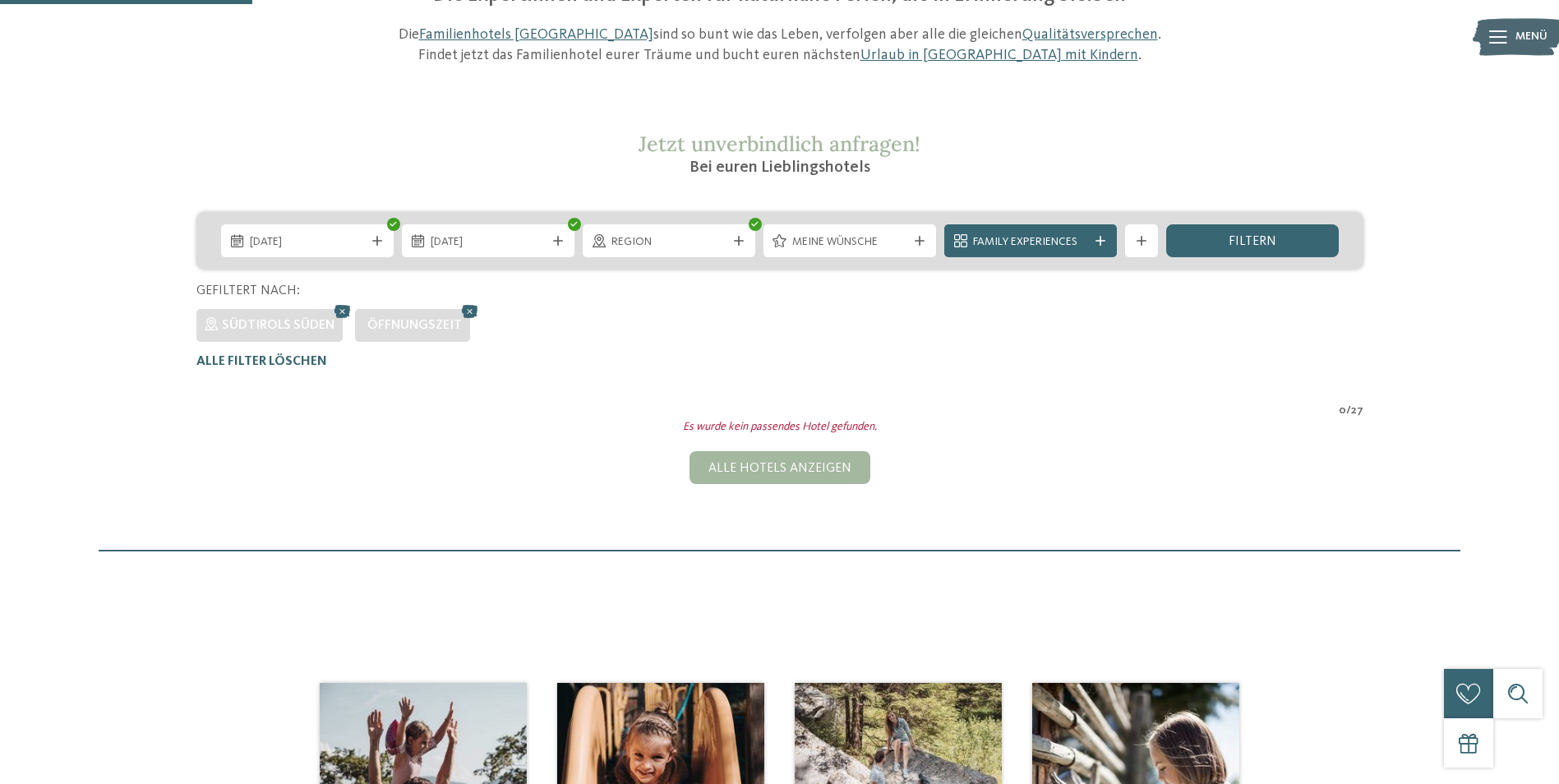
scroll to position [0, 0]
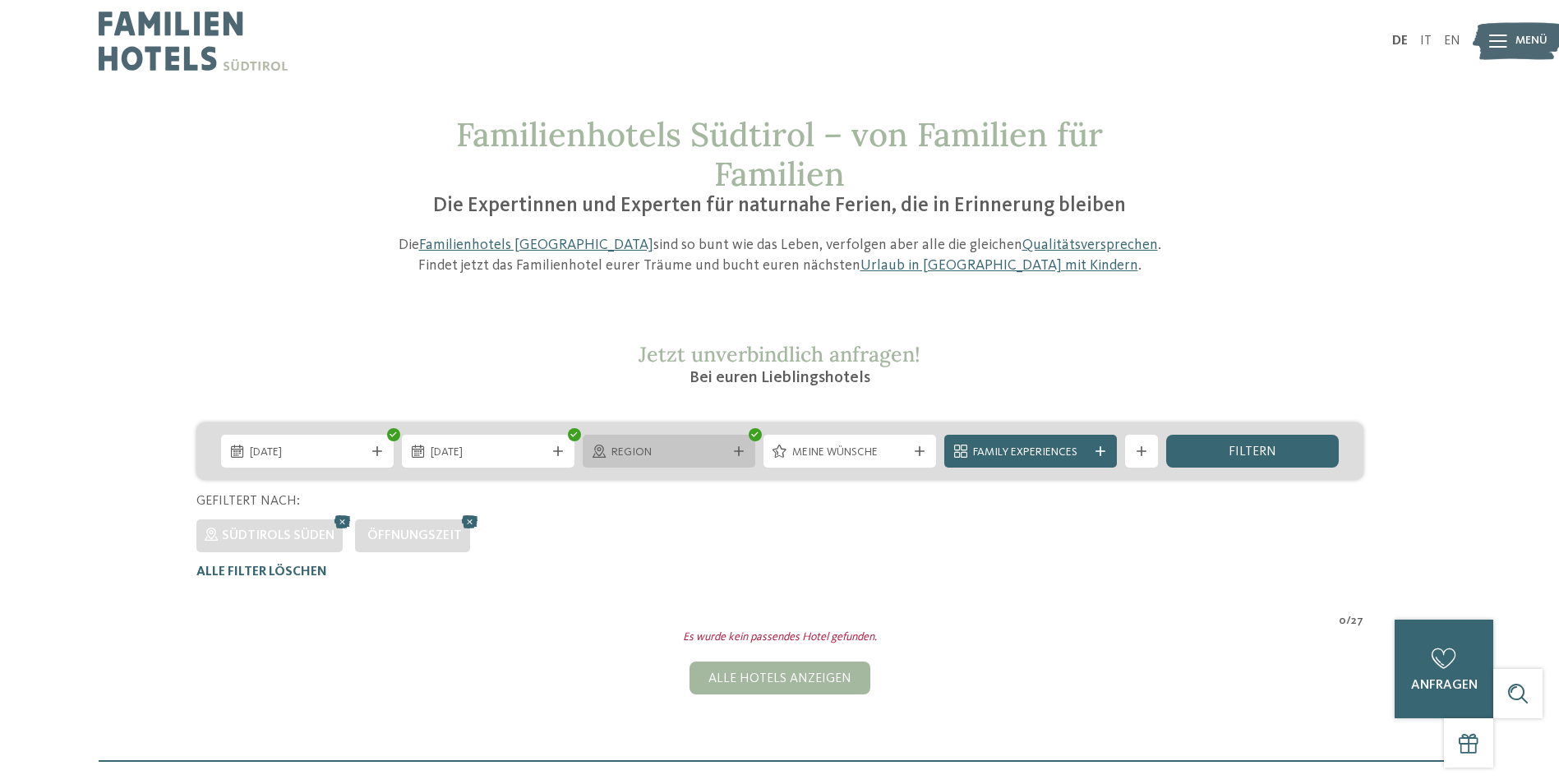
click at [709, 460] on span "Region" at bounding box center [669, 453] width 115 height 17
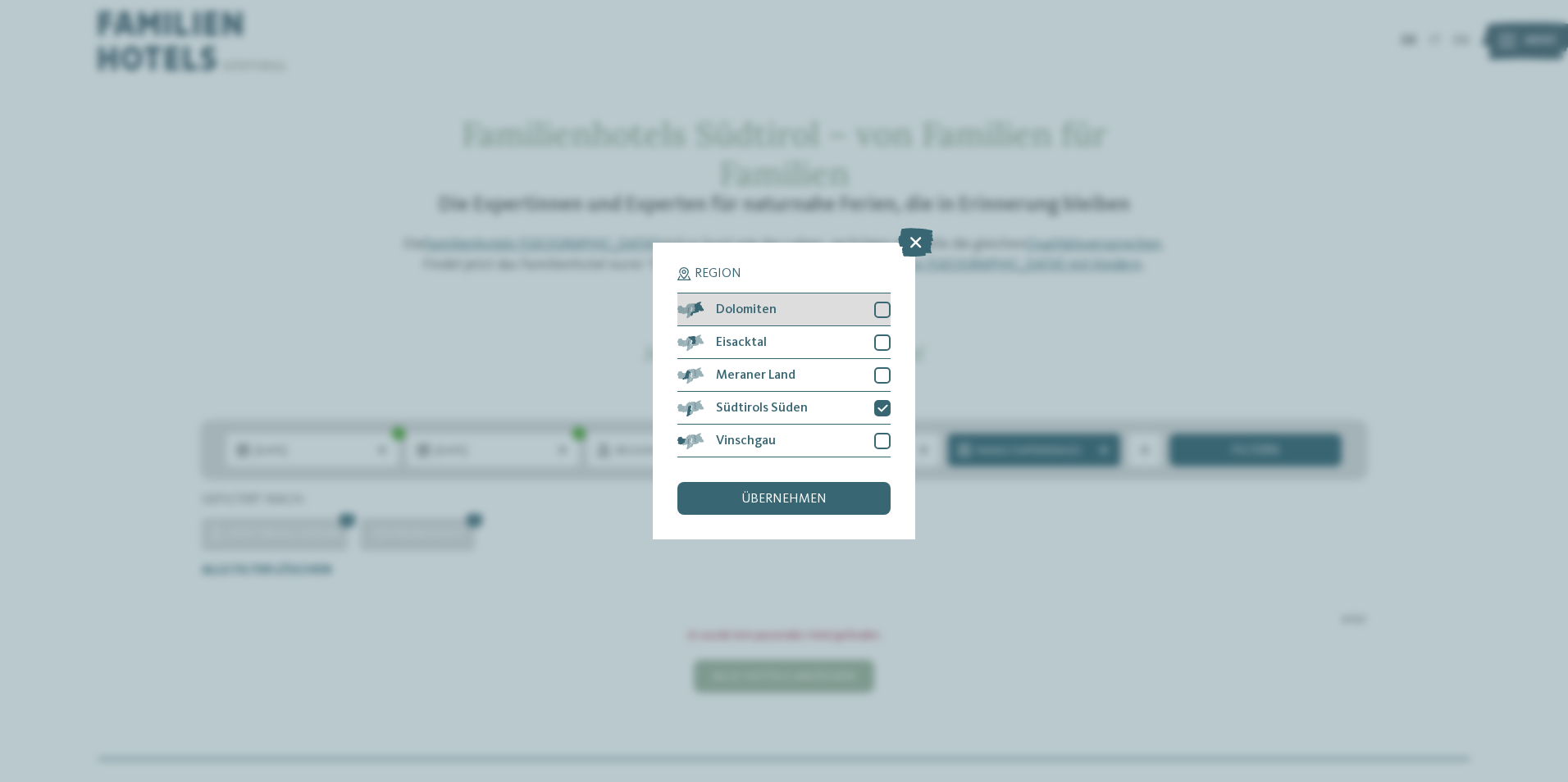
click at [884, 320] on div "Dolomiten" at bounding box center [784, 309] width 213 height 33
click at [884, 339] on div at bounding box center [882, 343] width 17 height 17
click at [884, 371] on div at bounding box center [882, 375] width 17 height 17
drag, startPoint x: 884, startPoint y: 434, endPoint x: 865, endPoint y: 465, distance: 36.4
click at [884, 435] on div at bounding box center [882, 441] width 17 height 17
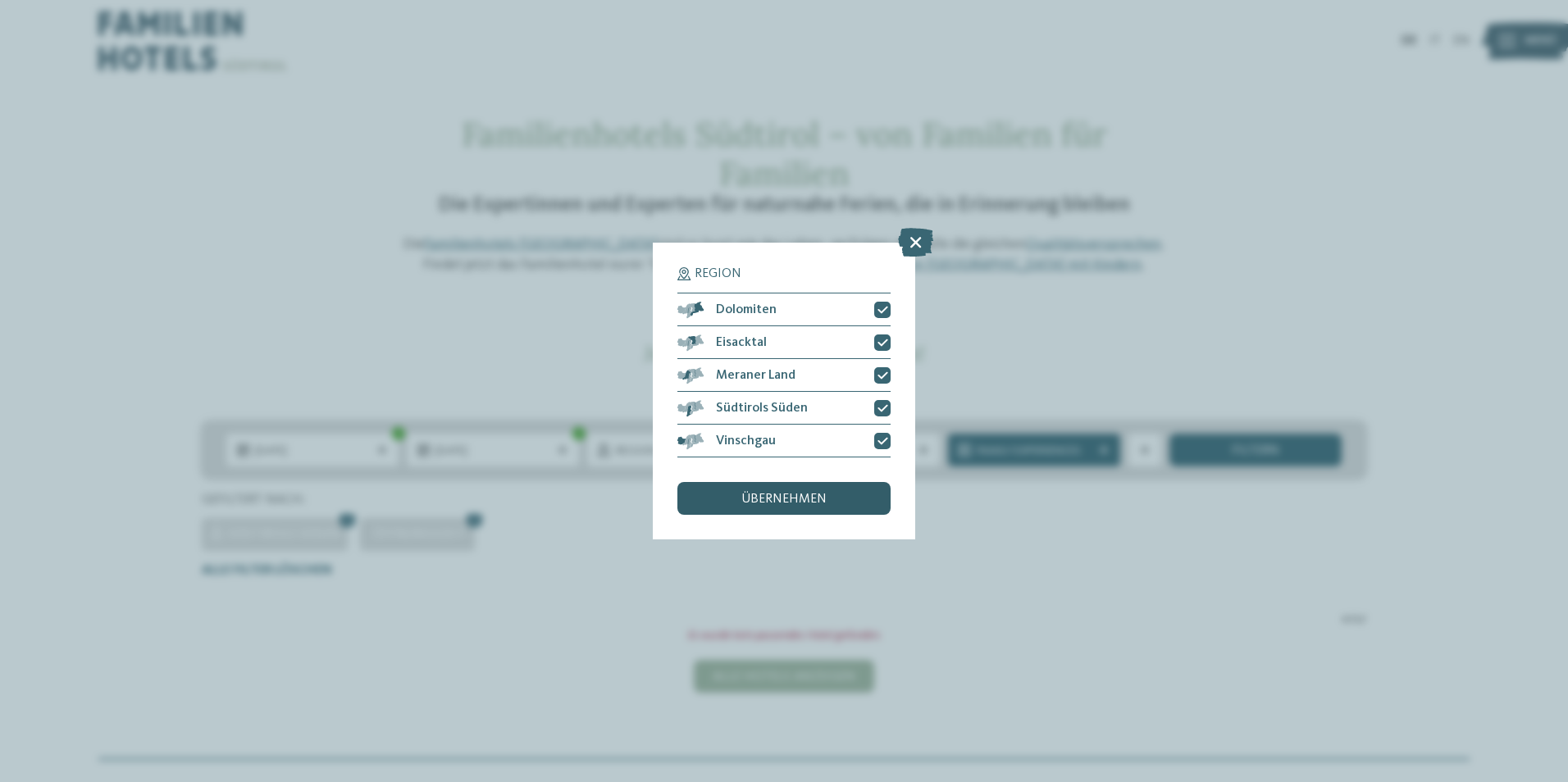
click at [853, 498] on div "übernehmen" at bounding box center [784, 498] width 213 height 33
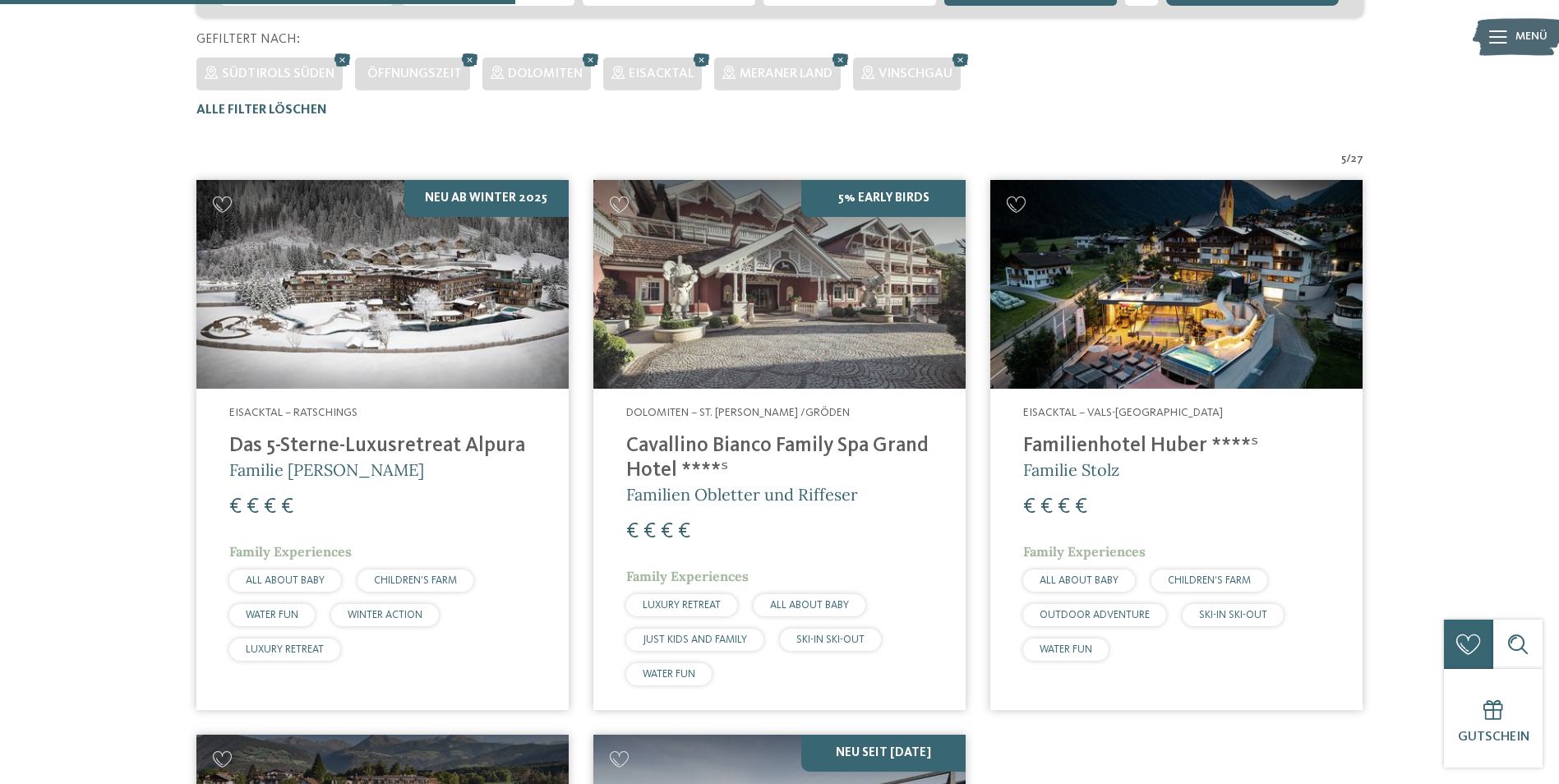
scroll to position [457, 0]
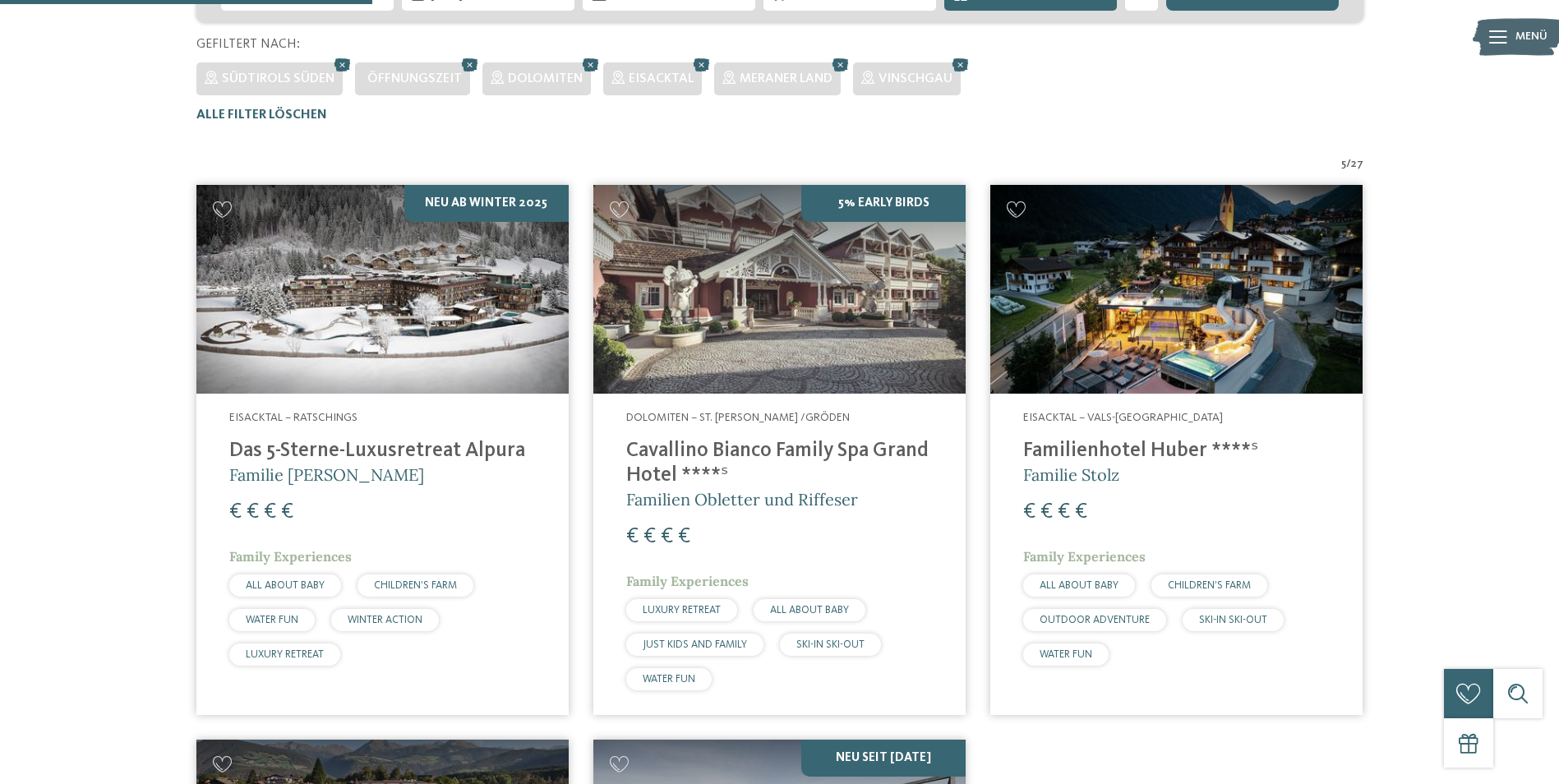
drag, startPoint x: 301, startPoint y: 456, endPoint x: 301, endPoint y: 465, distance: 9.0
click at [301, 456] on h4 "Das 5-Sterne-Luxusretreat Alpura" at bounding box center [382, 451] width 307 height 24
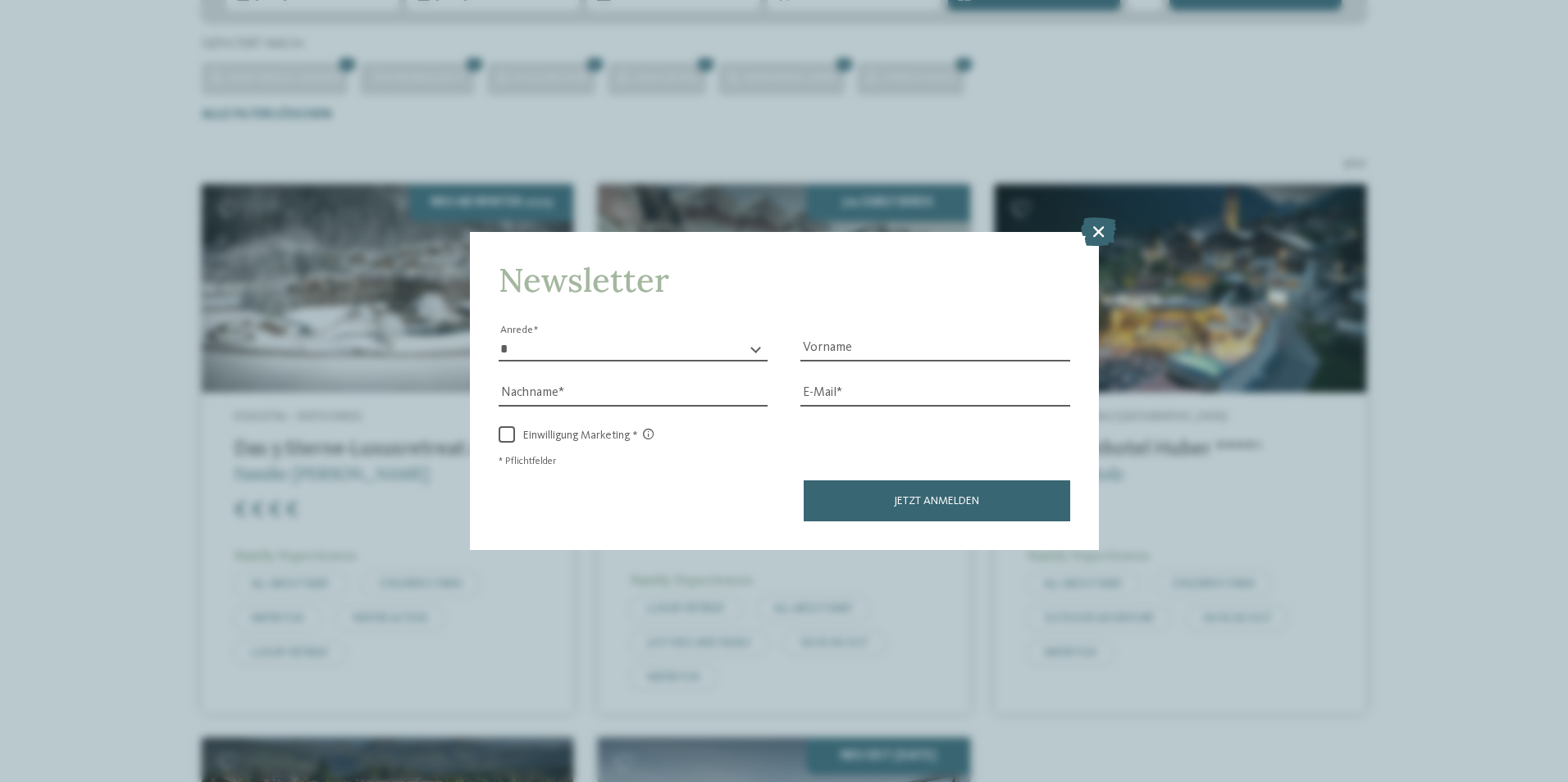
drag, startPoint x: 1101, startPoint y: 230, endPoint x: 1089, endPoint y: 338, distance: 108.7
click at [1100, 230] on icon at bounding box center [1098, 231] width 35 height 29
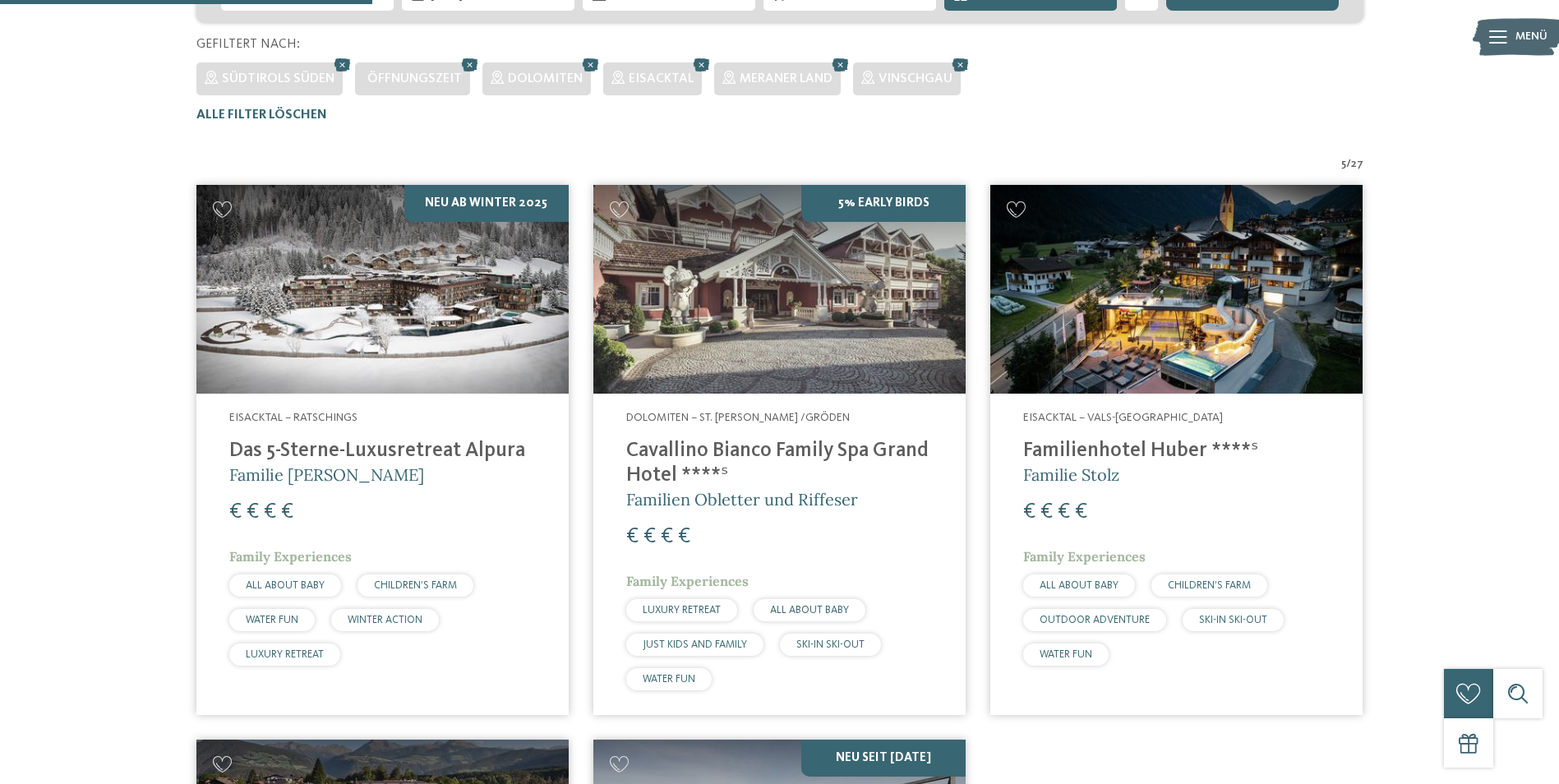
click at [1106, 308] on img at bounding box center [1177, 290] width 372 height 210
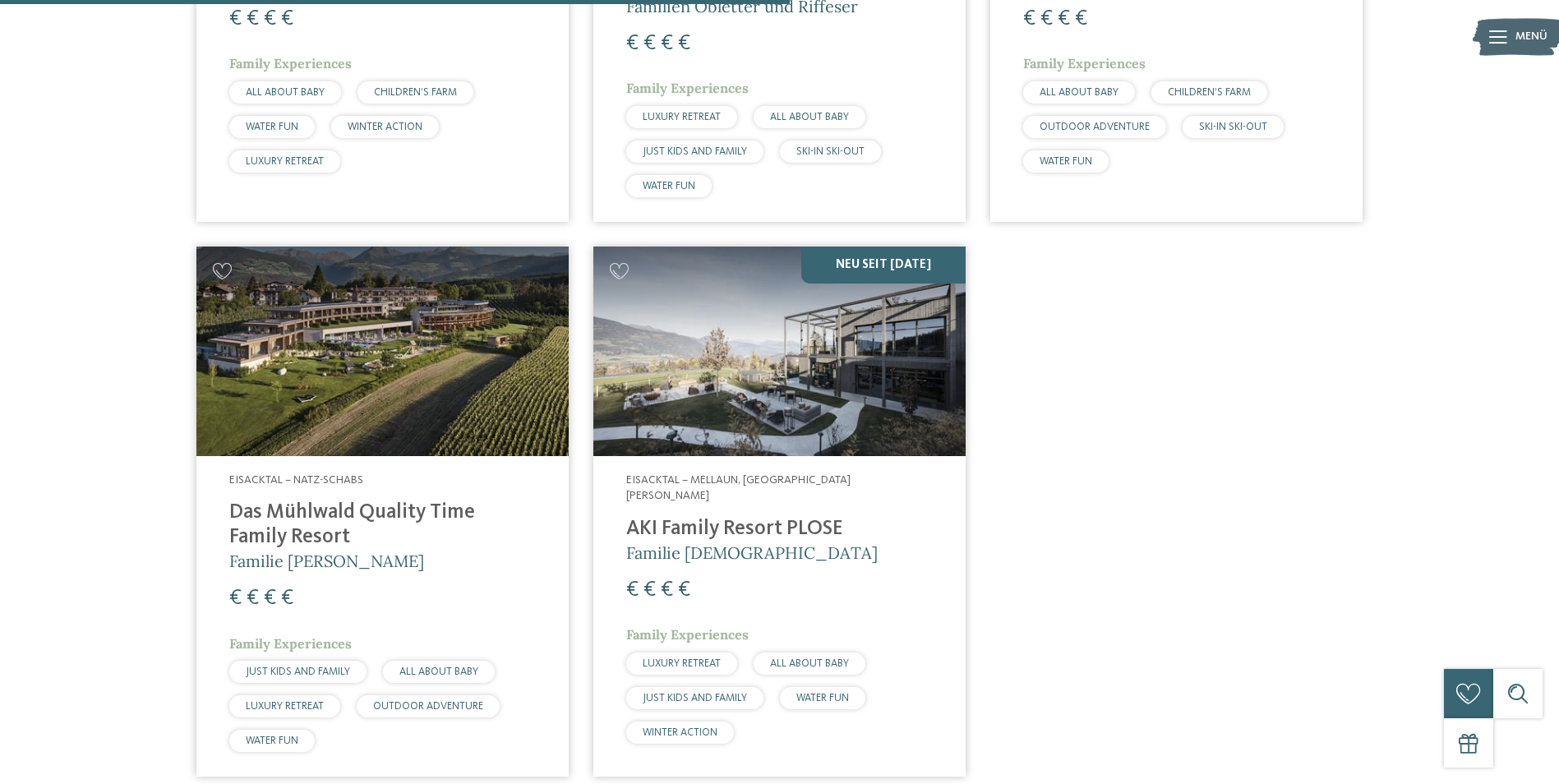
scroll to position [1032, 0]
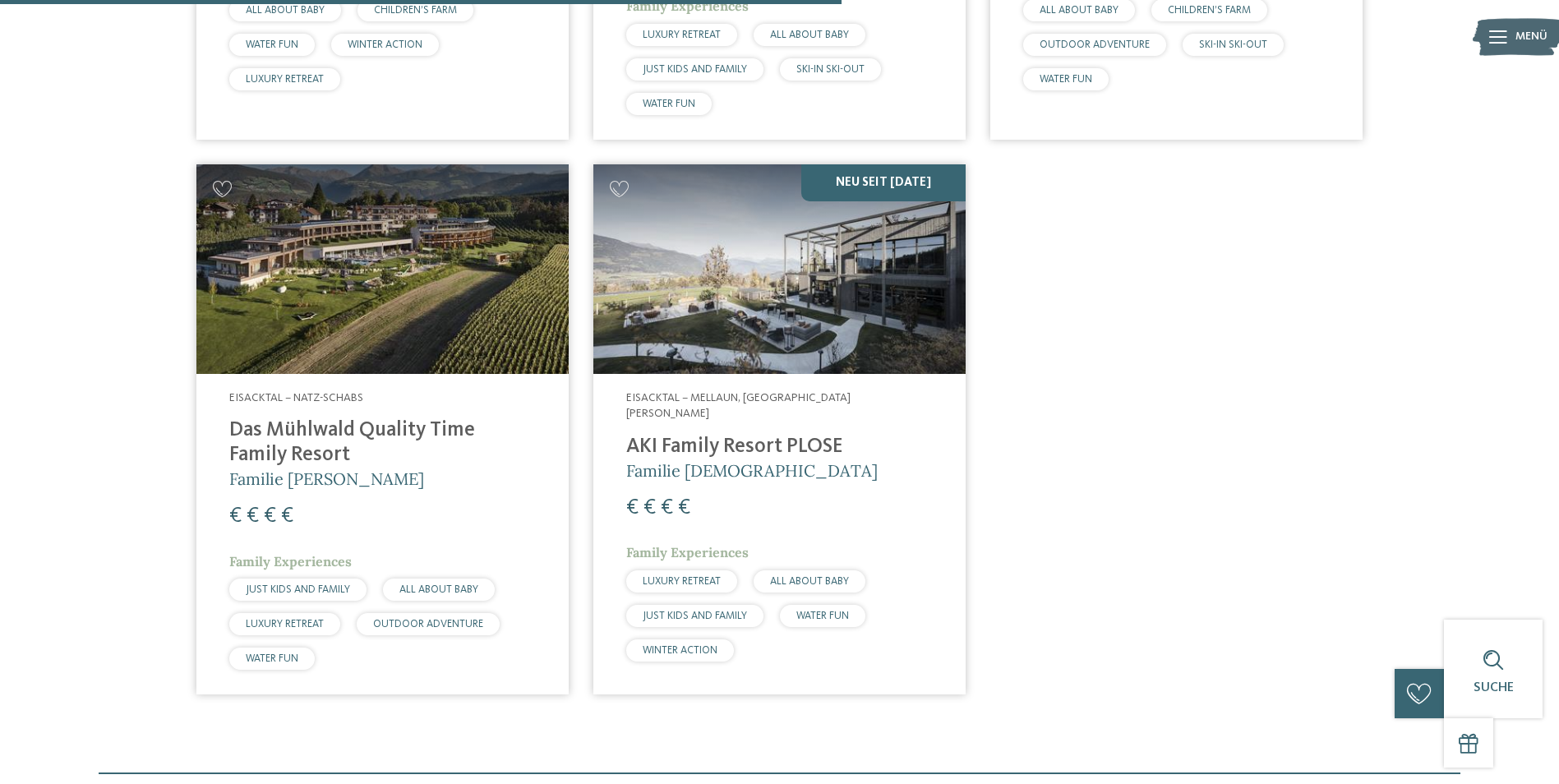
click at [453, 442] on h4 "Das Mühlwald Quality Time Family Resort" at bounding box center [382, 443] width 307 height 50
click at [819, 435] on h4 "AKI Family Resort PLOSE" at bounding box center [780, 446] width 307 height 24
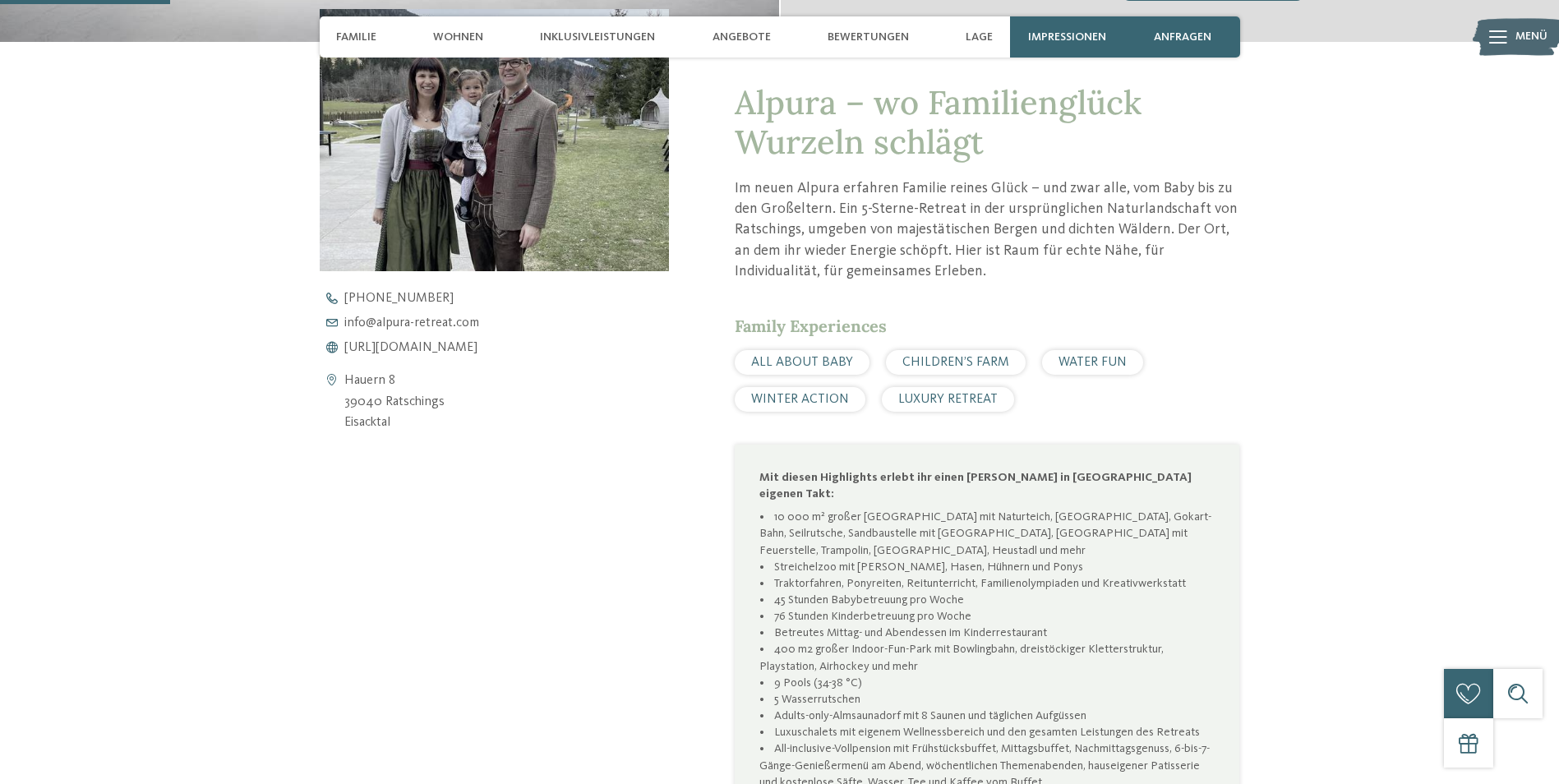
scroll to position [658, 0]
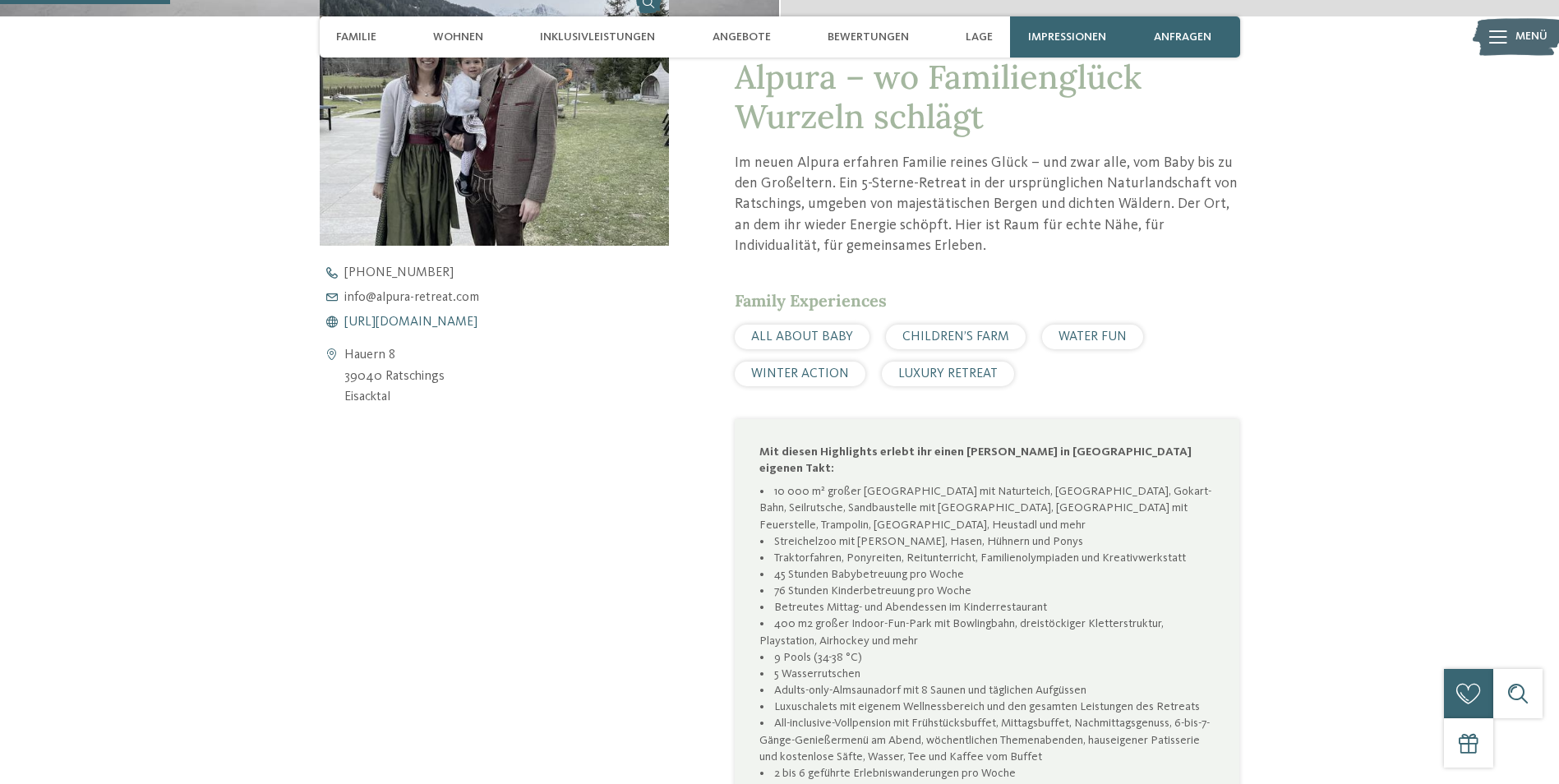
click at [478, 323] on span "[URL][DOMAIN_NAME]" at bounding box center [411, 323] width 133 height 13
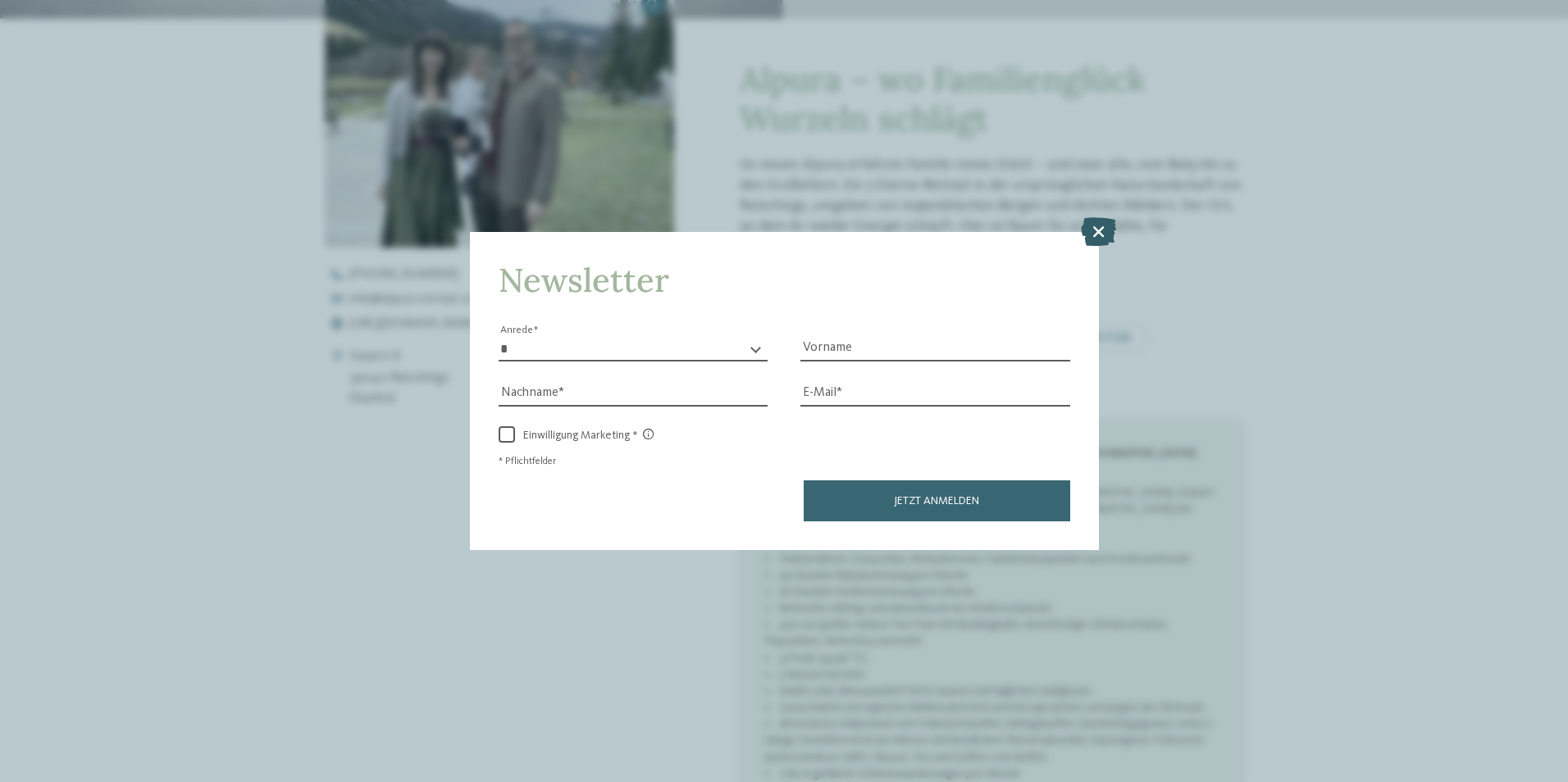
click at [1091, 234] on icon at bounding box center [1098, 231] width 35 height 29
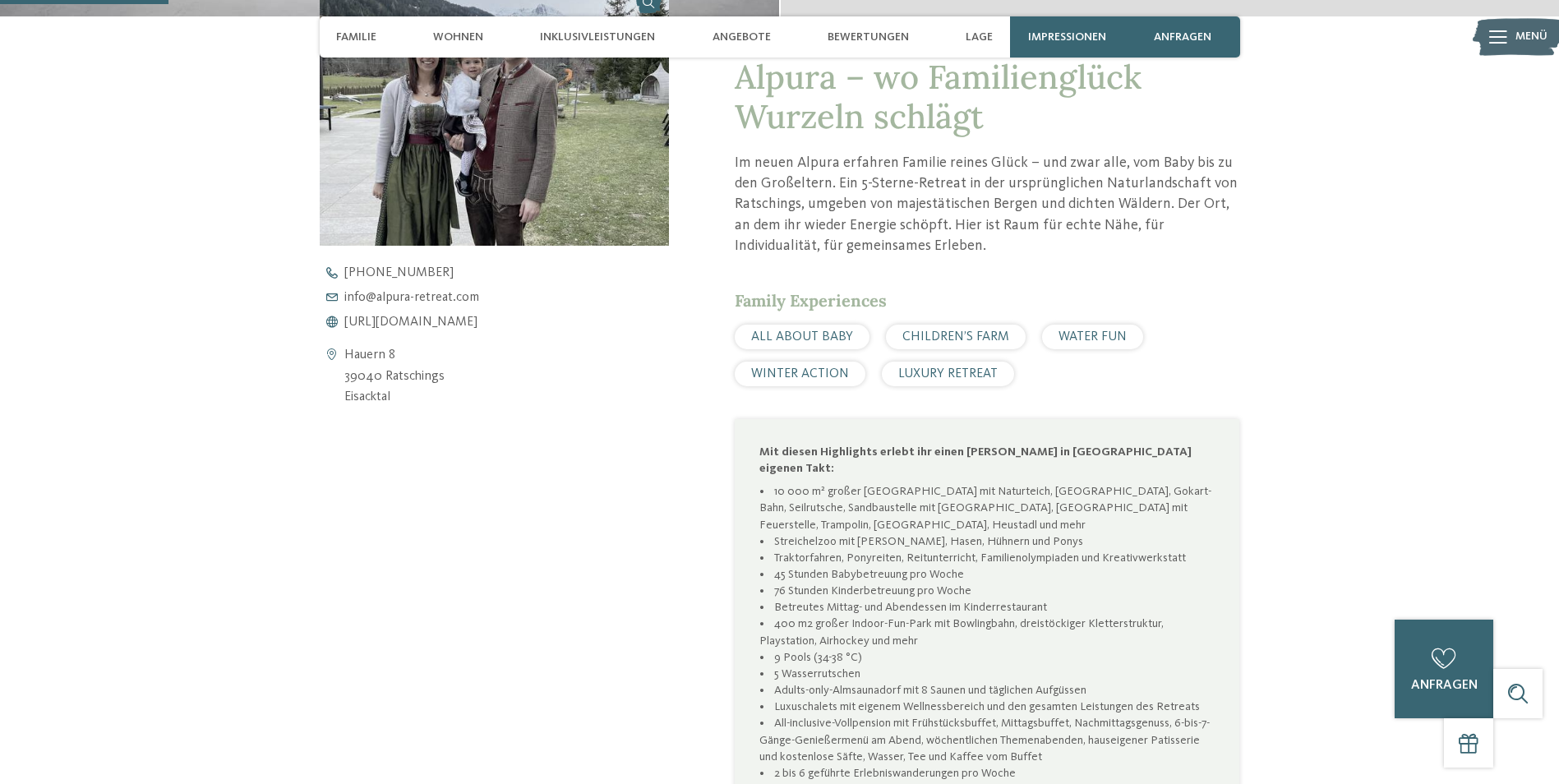
scroll to position [328, 0]
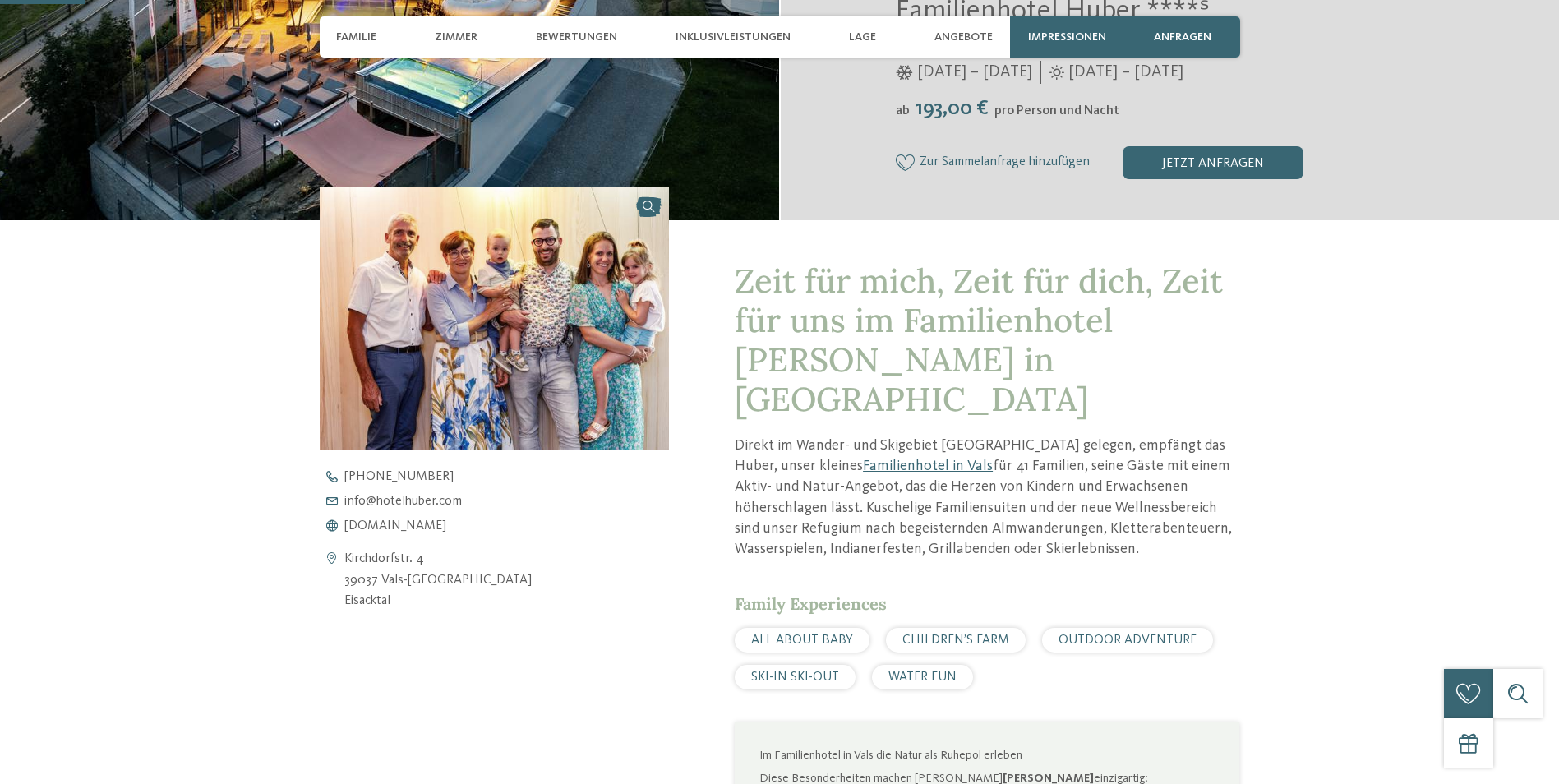
scroll to position [493, 0]
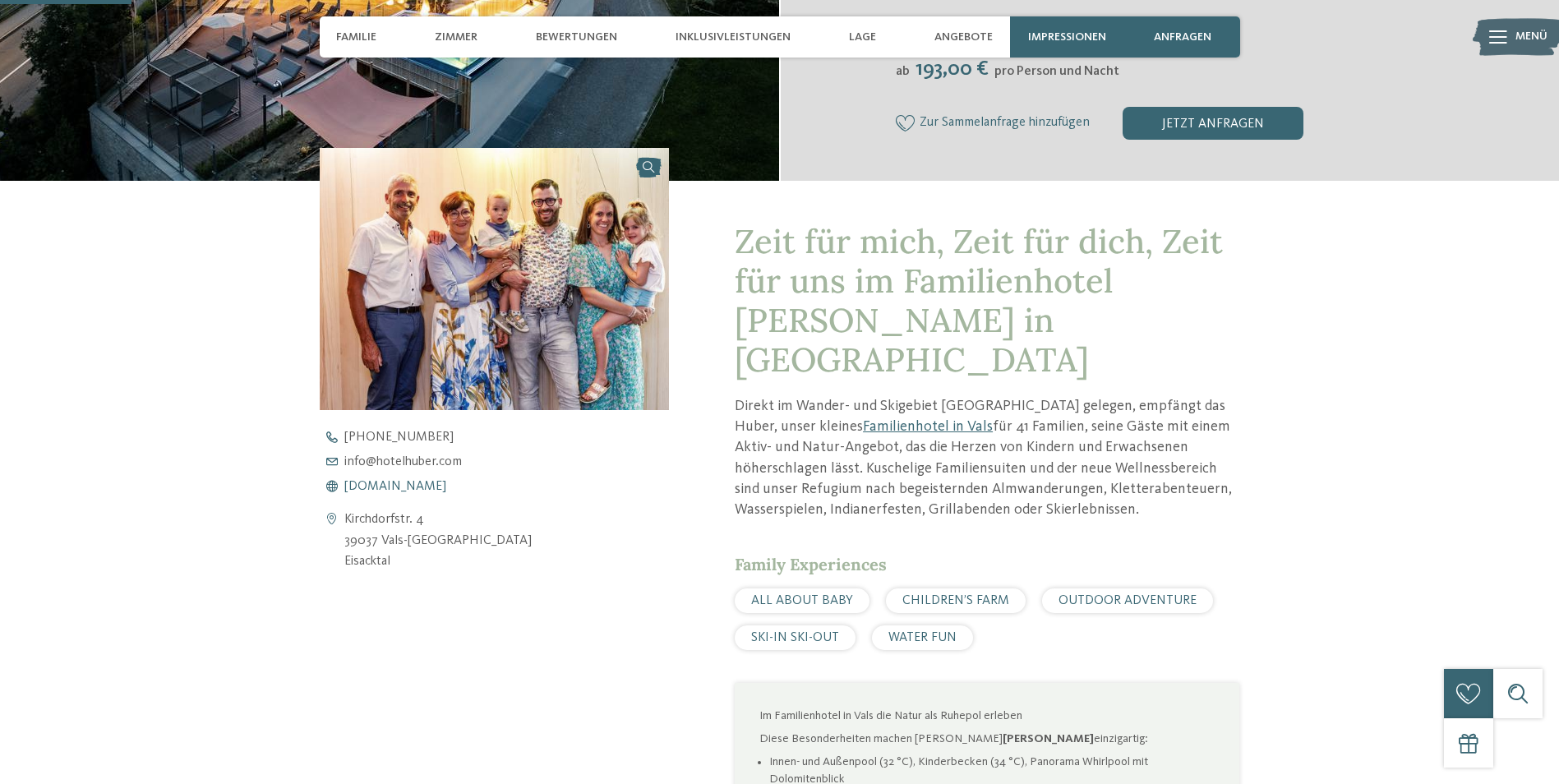
click at [443, 488] on span "www.hotelhuber.com" at bounding box center [395, 487] width 102 height 13
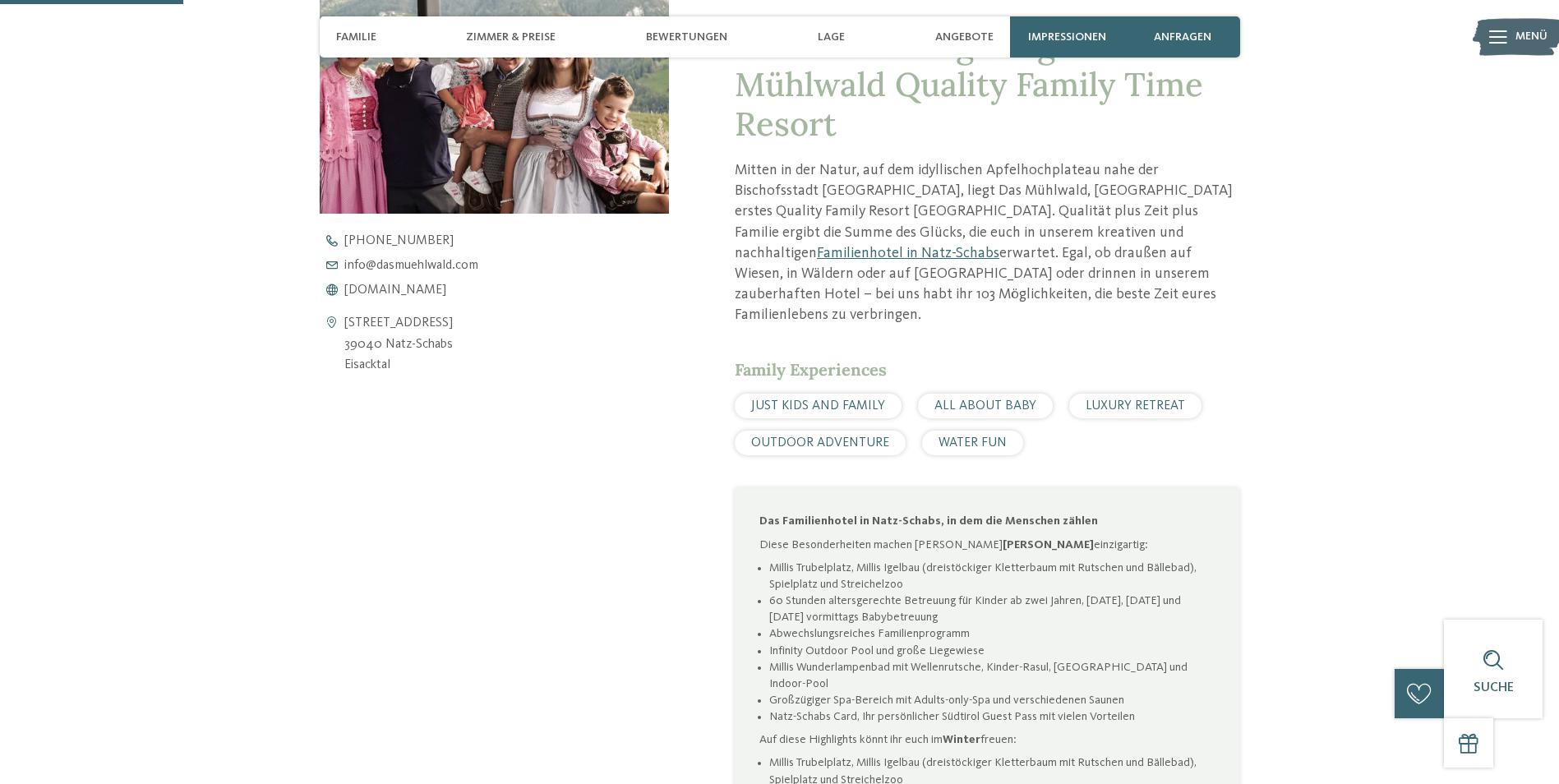
scroll to position [739, 0]
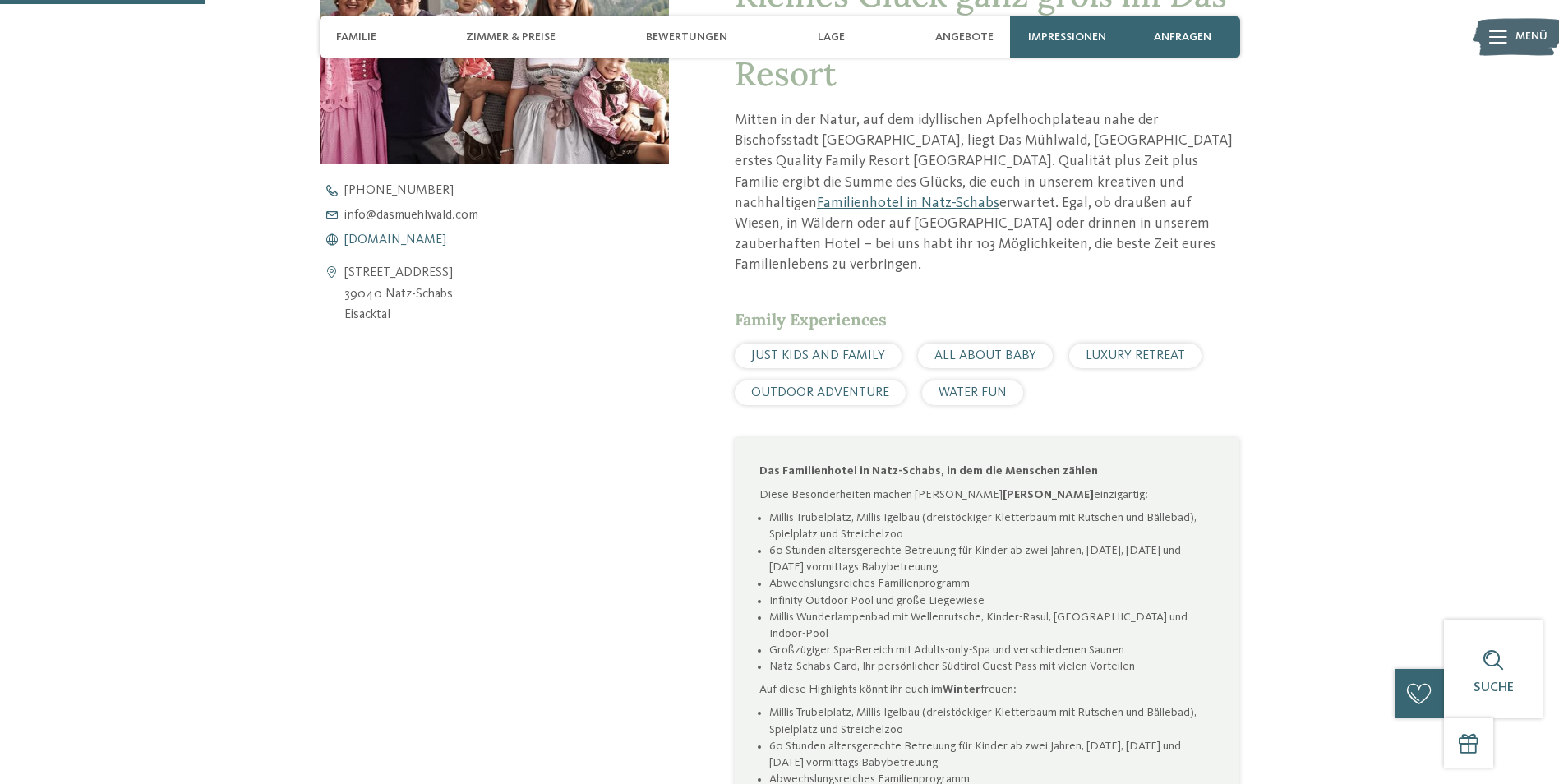
click at [414, 237] on span "www.dasmuehlwald.com" at bounding box center [395, 240] width 102 height 13
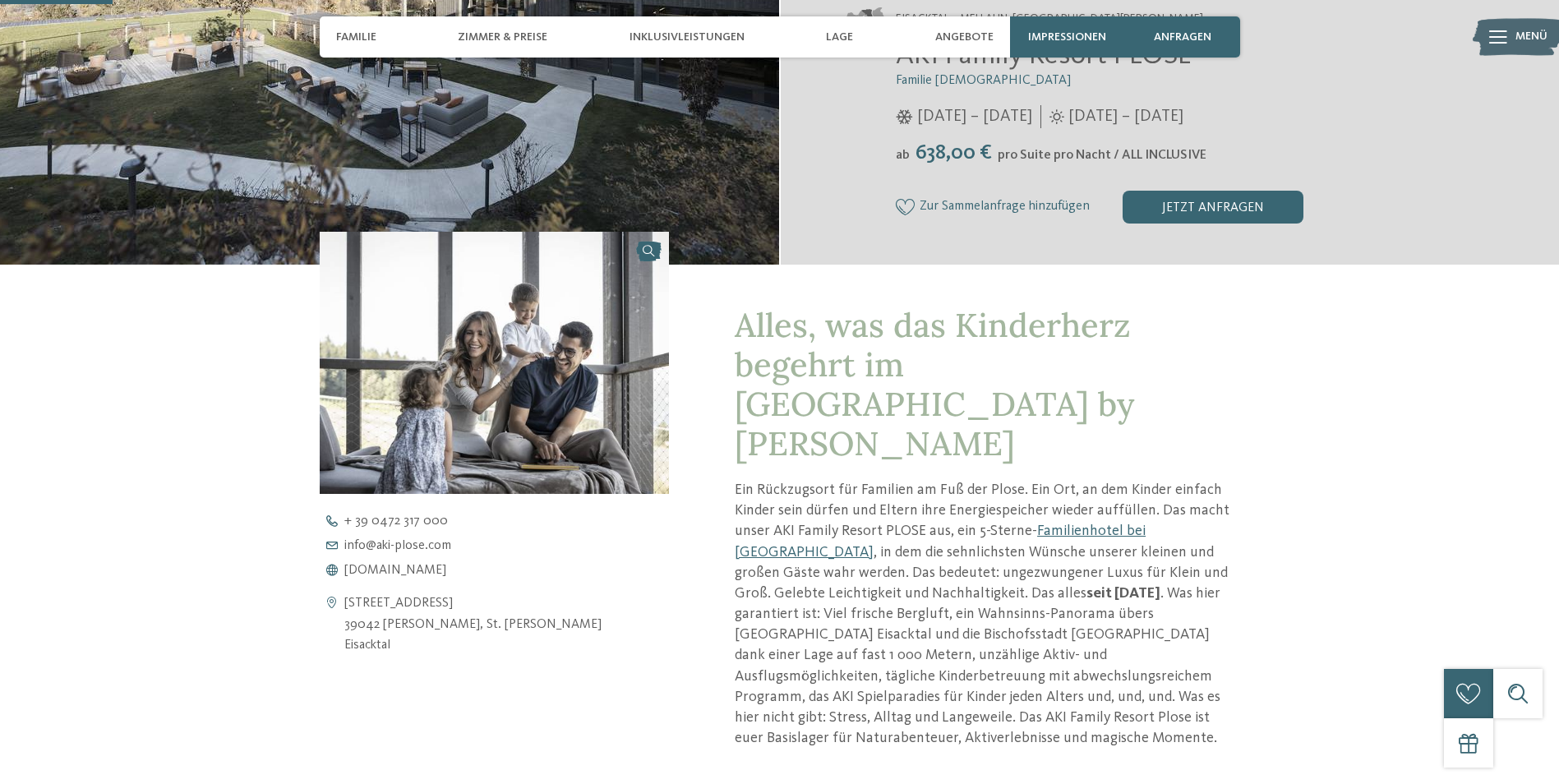
scroll to position [411, 0]
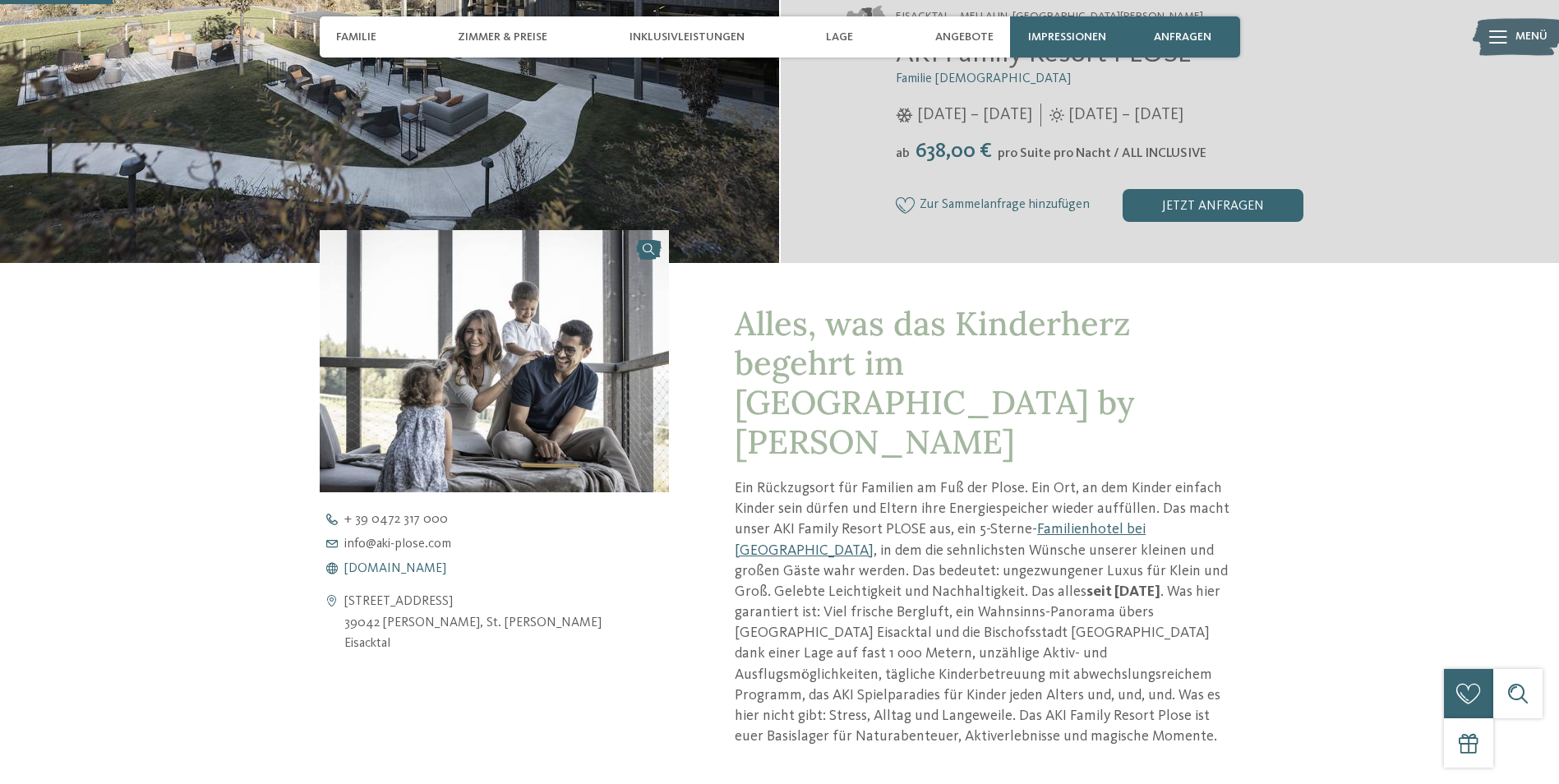
click at [435, 568] on span "[DOMAIN_NAME]" at bounding box center [395, 569] width 102 height 13
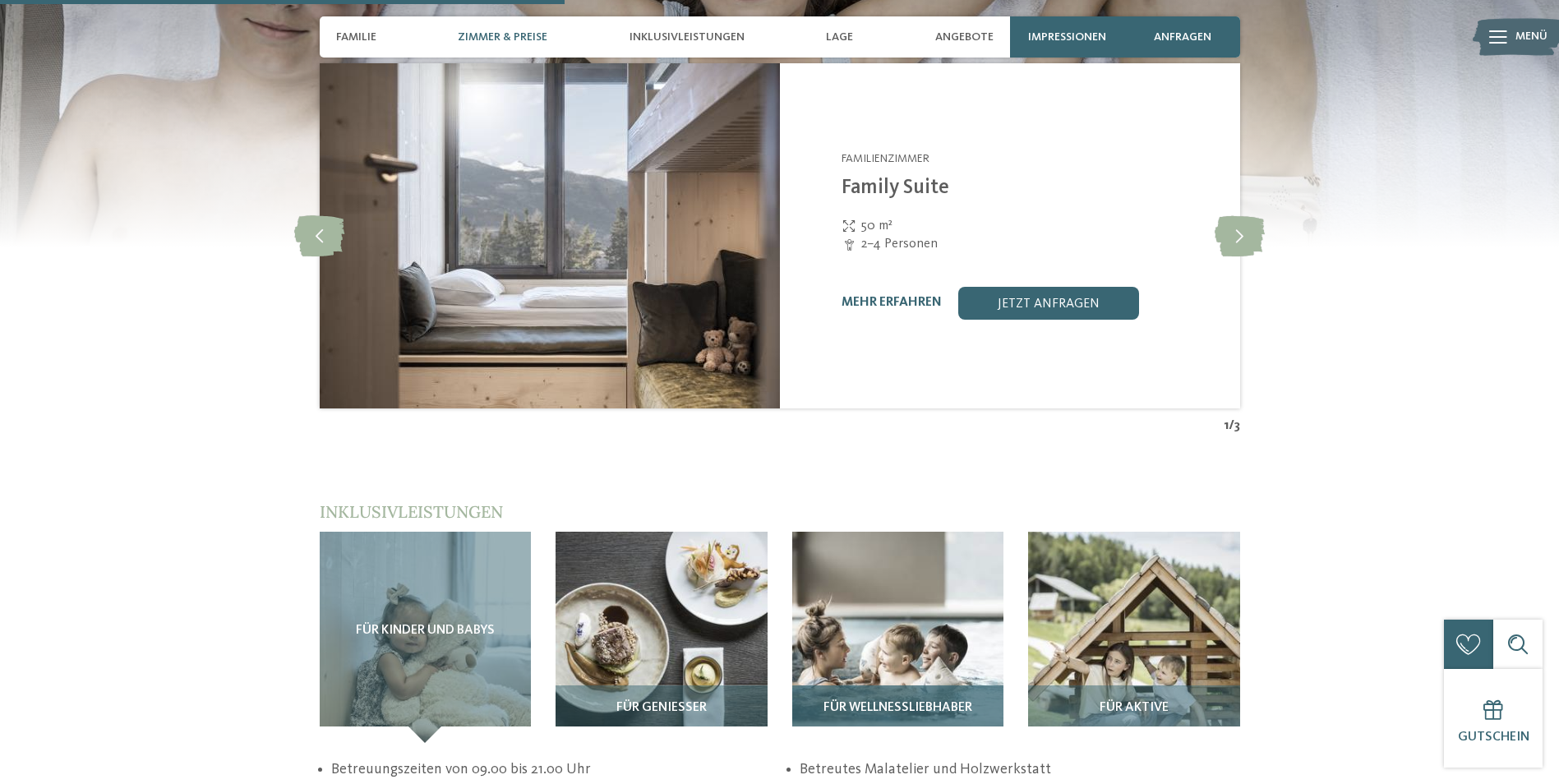
scroll to position [2466, 0]
